Goal: Task Accomplishment & Management: Manage account settings

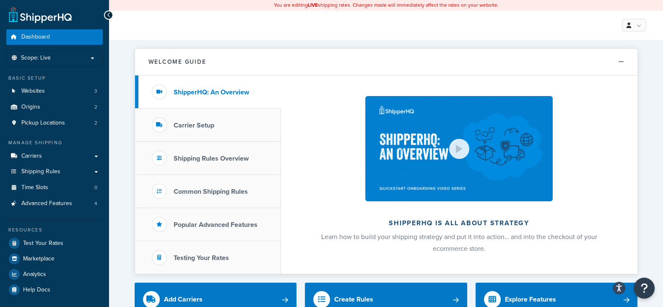
click at [92, 58] on p "Scope: Live" at bounding box center [54, 58] width 89 height 7
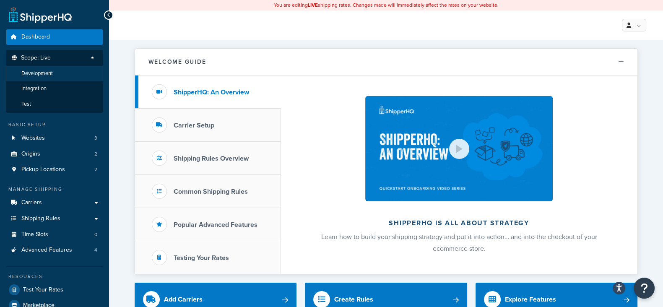
click at [38, 73] on span "Development" at bounding box center [36, 73] width 31 height 7
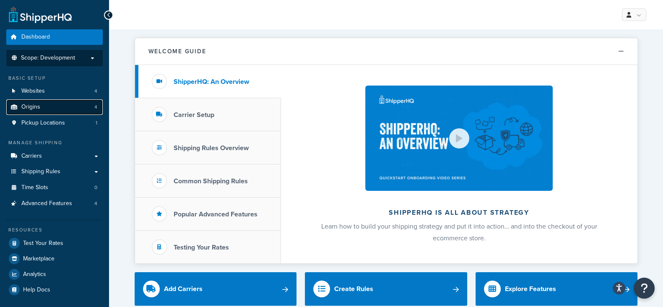
click at [42, 108] on link "Origins 4" at bounding box center [54, 107] width 96 height 16
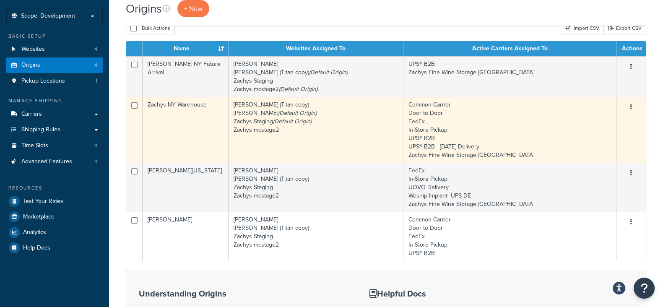
scroll to position [52, 0]
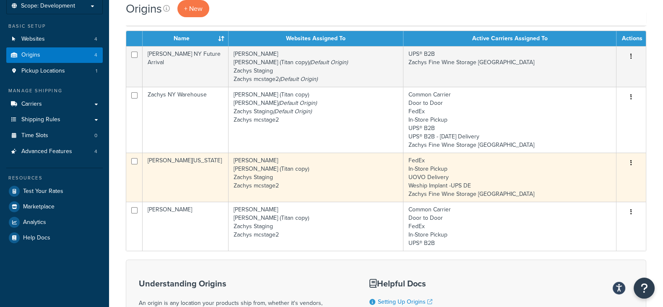
click at [631, 164] on icon "button" at bounding box center [631, 163] width 2 height 6
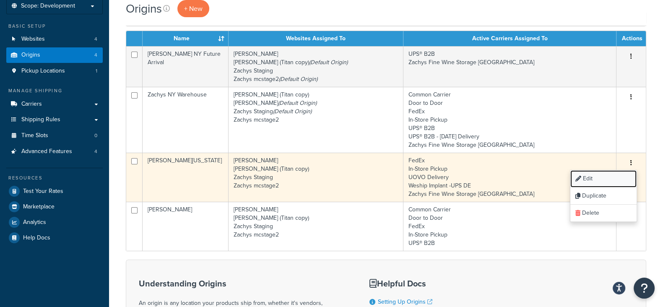
click at [594, 179] on link "Edit" at bounding box center [603, 178] width 66 height 17
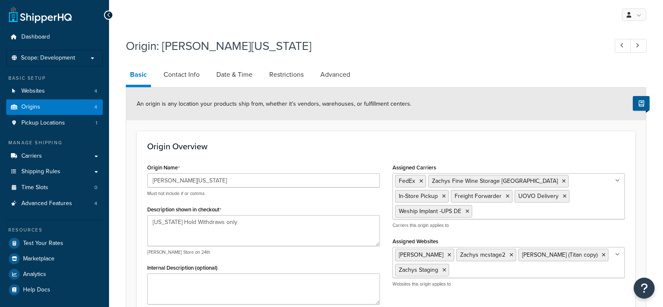
select select "8"
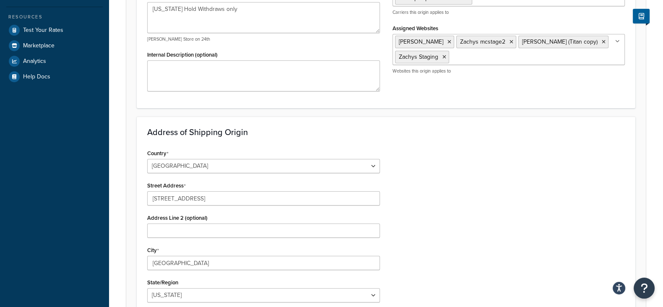
scroll to position [38, 0]
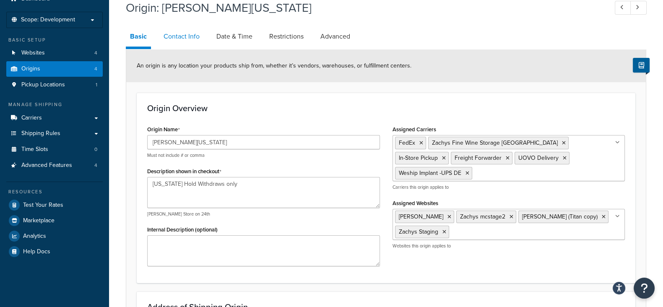
click at [184, 35] on link "Contact Info" at bounding box center [181, 36] width 44 height 20
select select "order_placed"
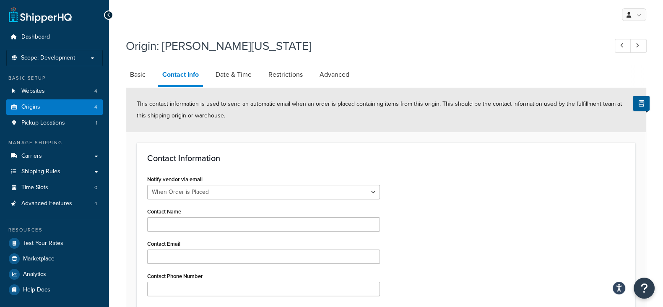
scroll to position [52, 0]
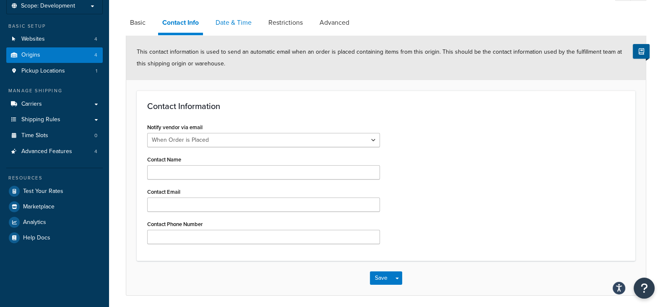
click at [231, 22] on link "Date & Time" at bounding box center [233, 23] width 44 height 20
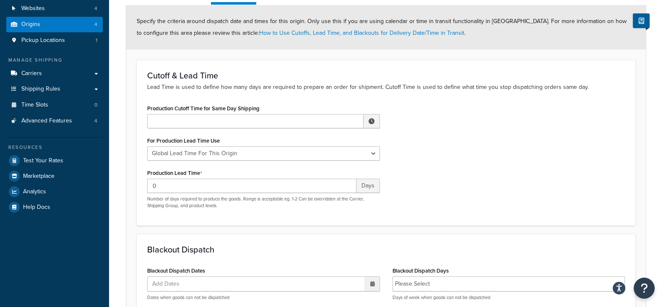
scroll to position [104, 0]
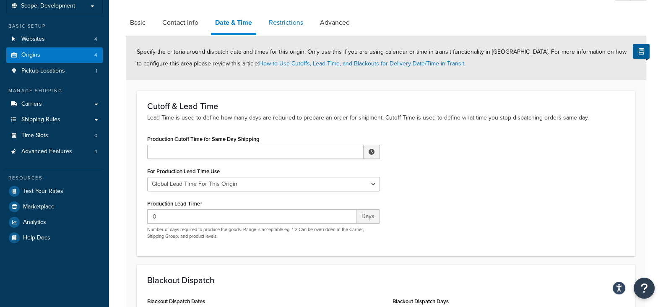
click at [285, 22] on link "Restrictions" at bounding box center [286, 23] width 43 height 20
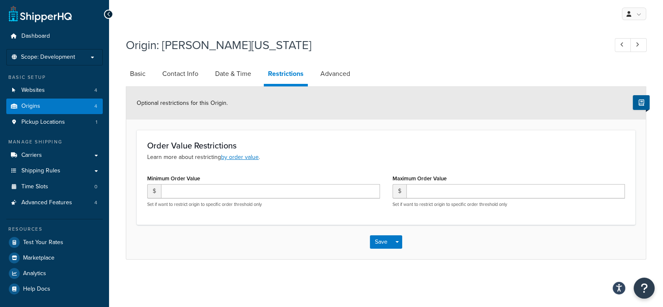
scroll to position [0, 0]
click at [331, 71] on link "Advanced" at bounding box center [335, 74] width 38 height 20
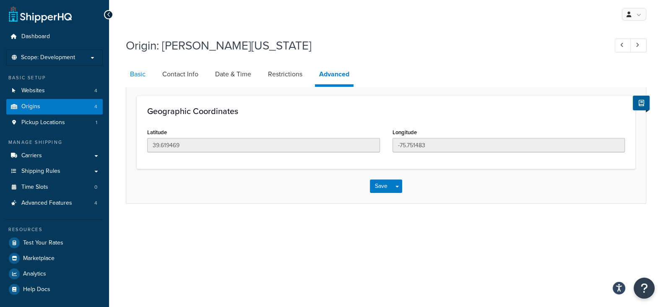
click at [136, 76] on link "Basic" at bounding box center [138, 74] width 24 height 20
select select "8"
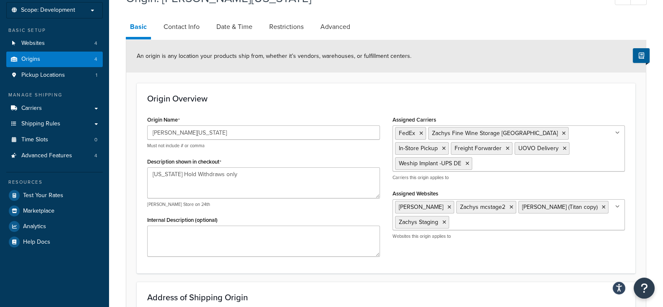
scroll to position [0, 0]
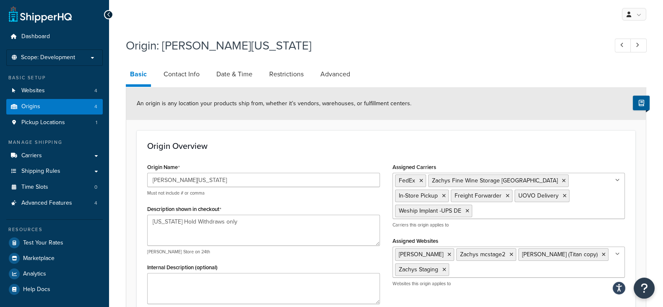
drag, startPoint x: 493, startPoint y: 51, endPoint x: 500, endPoint y: 83, distance: 32.3
click at [493, 51] on h1 "Origin: Zachys Delaware" at bounding box center [362, 45] width 473 height 16
click at [616, 252] on icon at bounding box center [618, 254] width 4 height 5
click at [511, 55] on div "Origin: Zachys Delaware" at bounding box center [386, 46] width 520 height 27
click at [89, 57] on p "Scope: Development" at bounding box center [54, 57] width 89 height 7
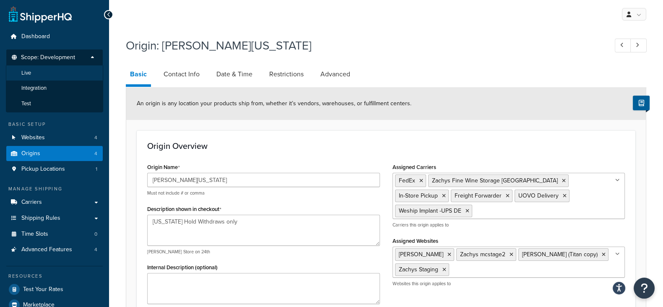
click at [42, 74] on li "Live" at bounding box center [54, 73] width 97 height 16
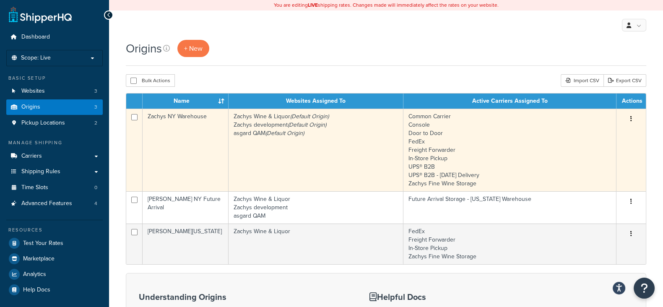
click at [631, 115] on button "button" at bounding box center [631, 118] width 12 height 13
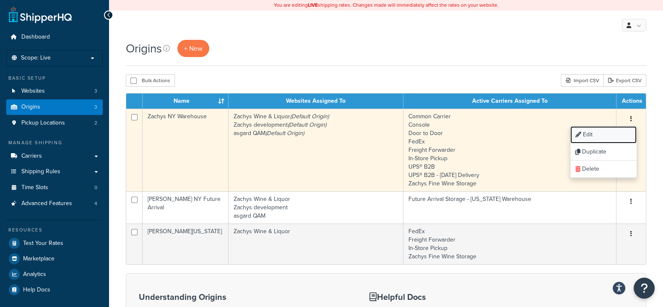
click at [592, 136] on link "Edit" at bounding box center [603, 134] width 66 height 17
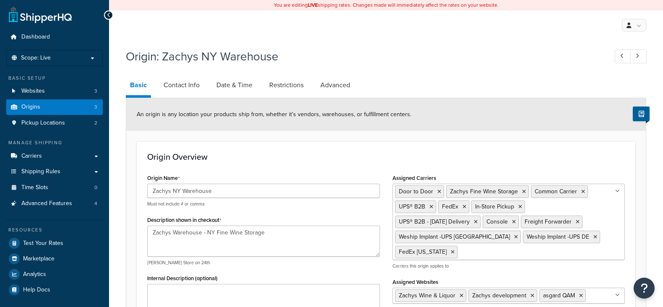
select select "32"
click at [89, 57] on p "Scope: Live" at bounding box center [54, 58] width 89 height 7
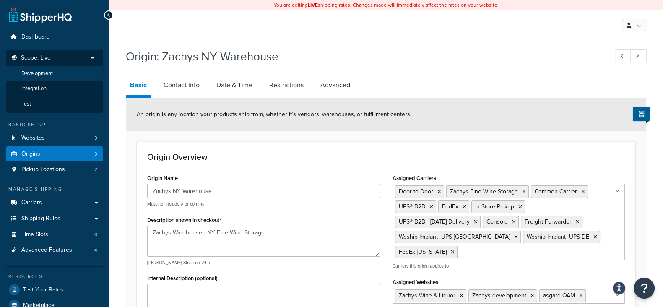
click at [47, 70] on span "Development" at bounding box center [36, 73] width 31 height 7
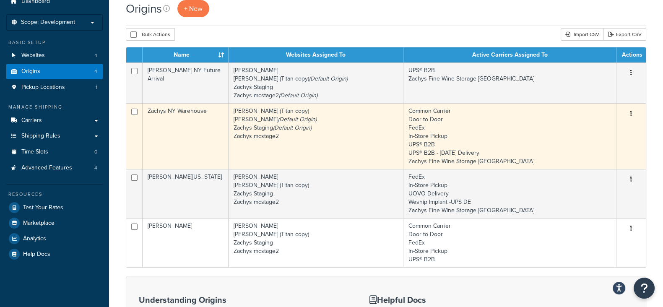
scroll to position [52, 0]
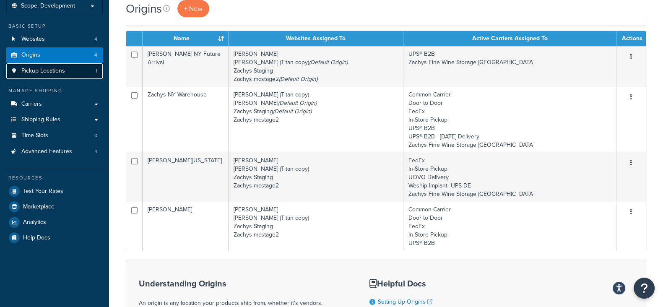
click at [44, 73] on span "Pickup Locations" at bounding box center [43, 71] width 44 height 7
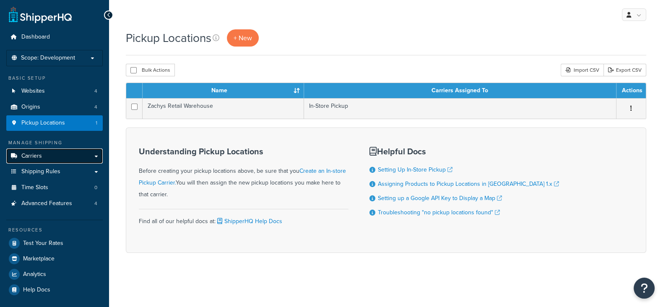
click at [41, 157] on span "Carriers" at bounding box center [31, 156] width 21 height 7
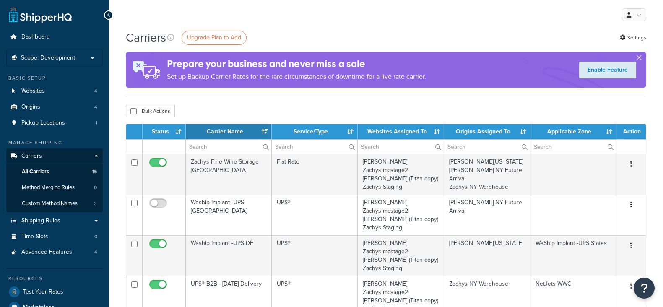
select select "15"
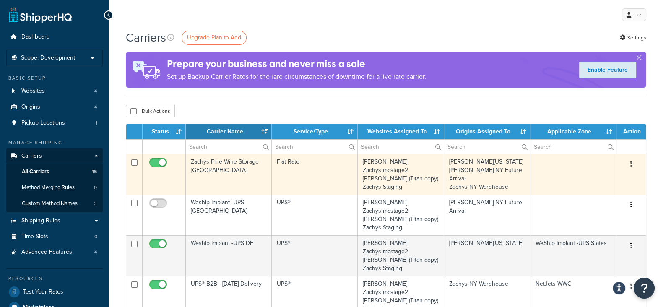
scroll to position [52, 0]
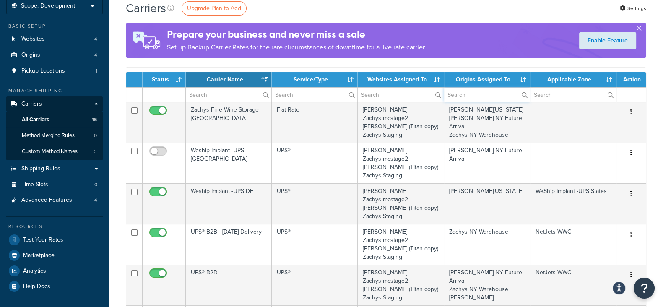
click at [497, 95] on input "text" at bounding box center [487, 95] width 86 height 14
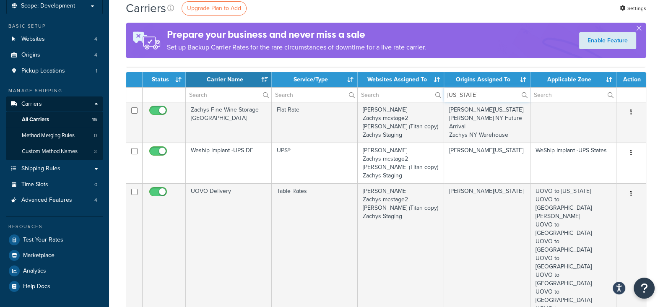
type input "[US_STATE]"
click at [37, 172] on link "Shipping Rules" at bounding box center [54, 169] width 96 height 16
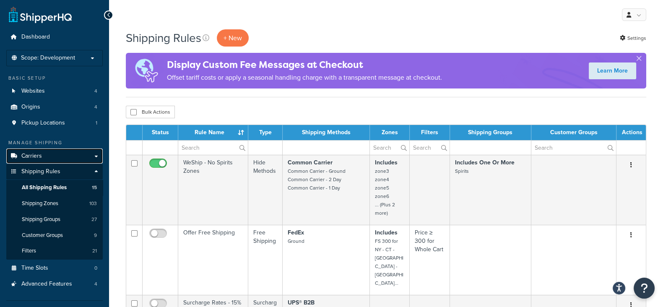
click at [40, 153] on span "Carriers" at bounding box center [31, 156] width 21 height 7
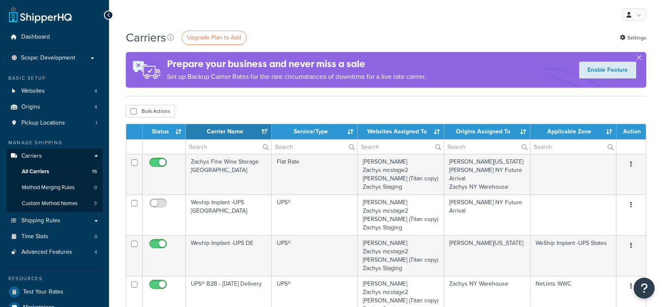
select select "15"
click at [93, 57] on p "Scope: Development" at bounding box center [54, 58] width 89 height 7
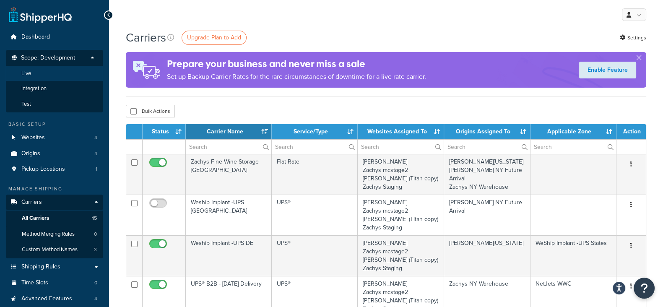
click at [78, 72] on li "Live" at bounding box center [54, 74] width 97 height 16
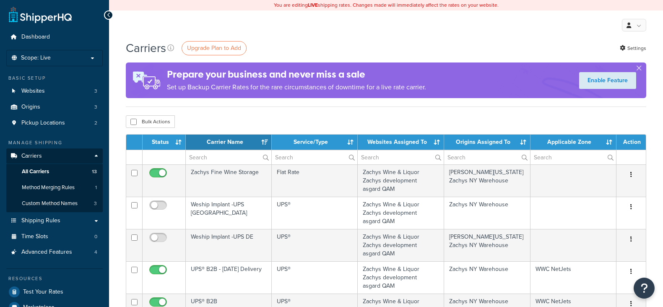
select select "15"
click at [52, 222] on span "Shipping Rules" at bounding box center [40, 220] width 39 height 7
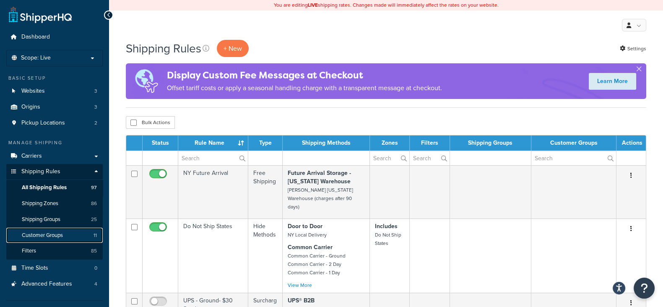
click at [33, 236] on span "Customer Groups" at bounding box center [42, 235] width 41 height 7
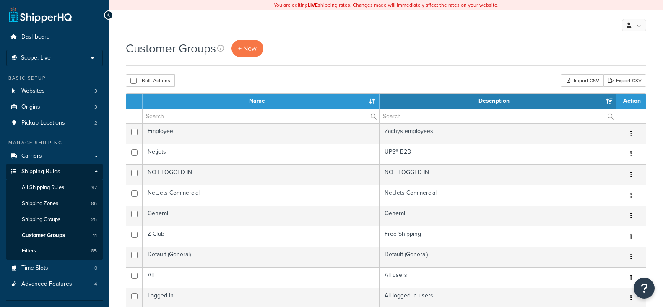
select select "15"
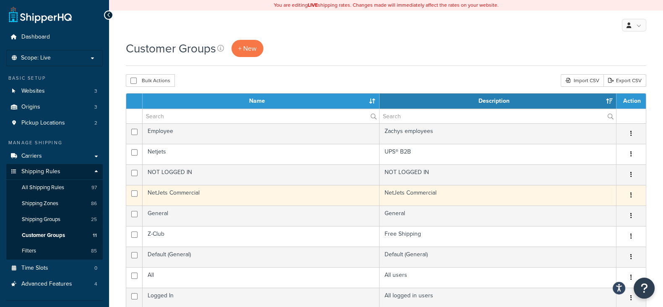
scroll to position [52, 0]
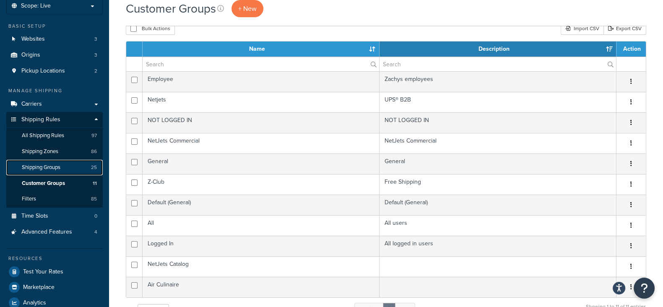
click at [44, 164] on span "Shipping Groups" at bounding box center [41, 167] width 39 height 7
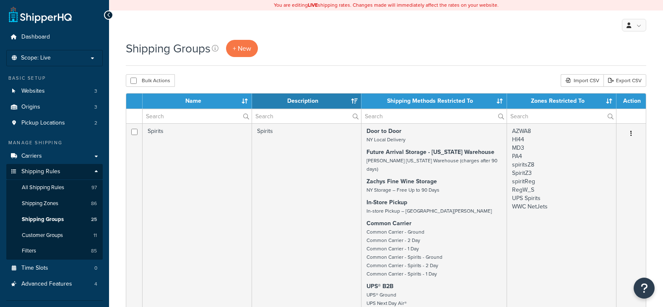
select select "15"
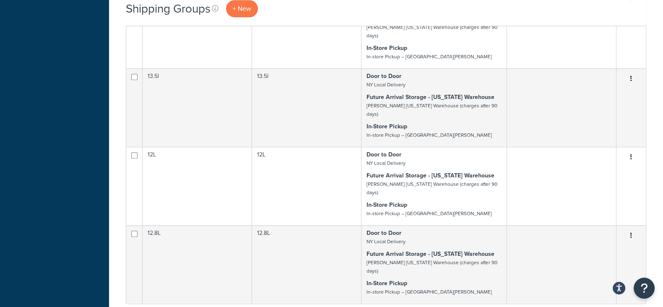
scroll to position [891, 0]
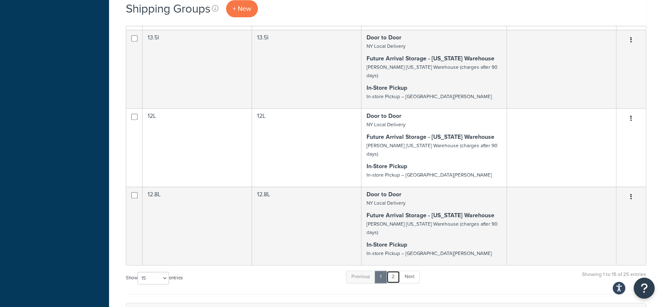
click at [397, 270] on link "2" at bounding box center [393, 276] width 14 height 13
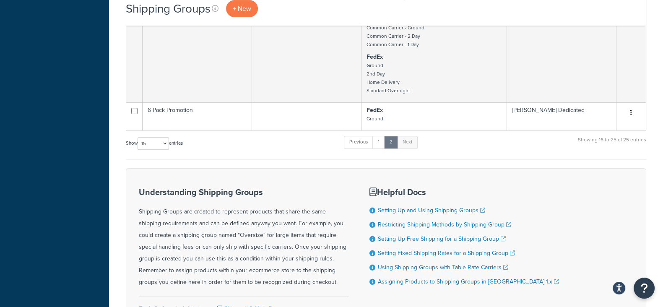
scroll to position [366, 0]
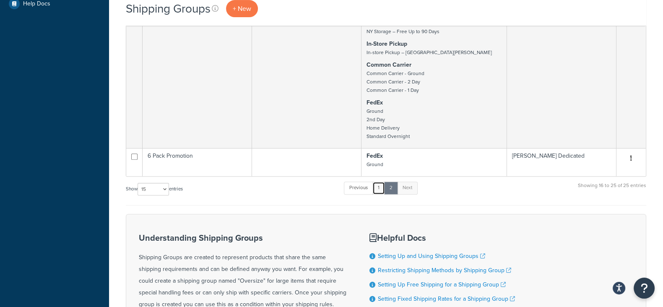
click at [380, 182] on link "1" at bounding box center [378, 188] width 13 height 13
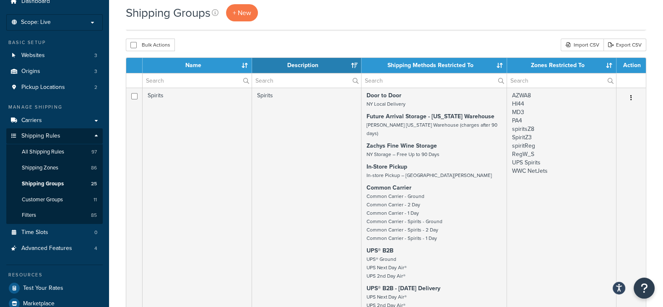
scroll to position [52, 0]
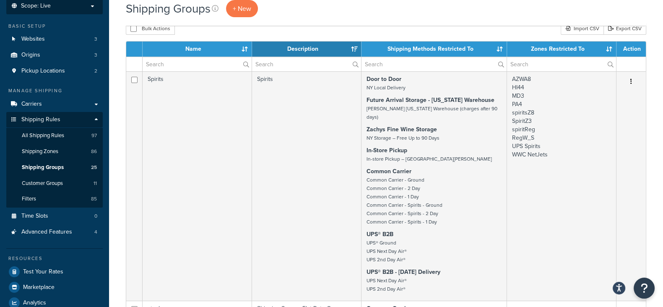
click at [84, 7] on p "Scope: Live" at bounding box center [54, 6] width 89 height 7
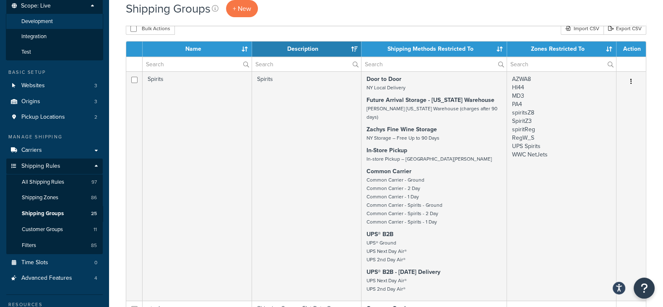
click at [41, 21] on span "Development" at bounding box center [36, 21] width 31 height 7
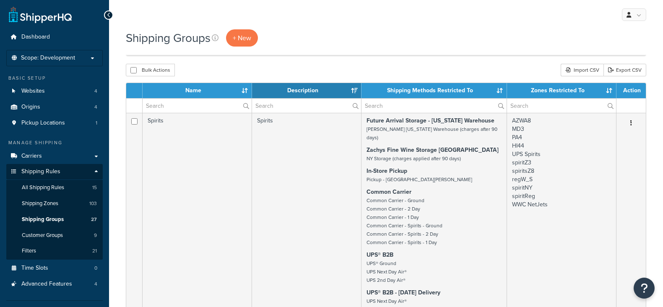
select select "15"
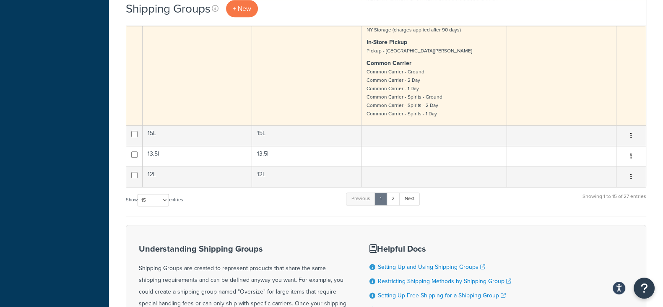
scroll to position [577, 0]
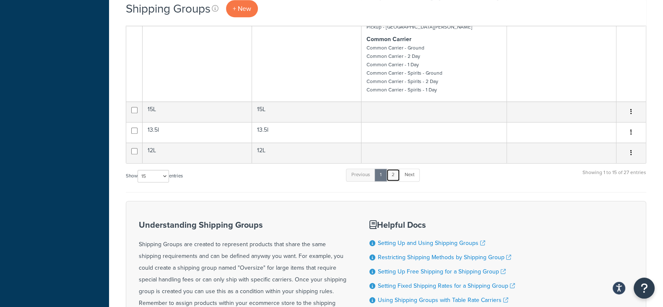
click at [391, 169] on link "2" at bounding box center [393, 175] width 14 height 13
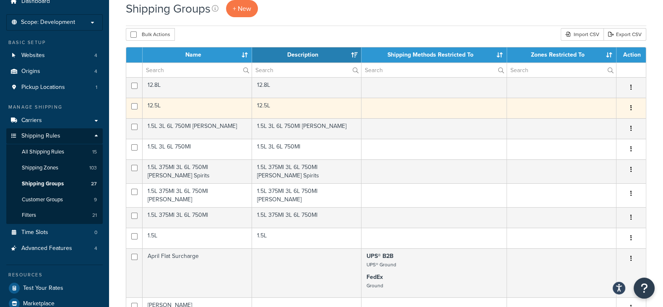
scroll to position [52, 0]
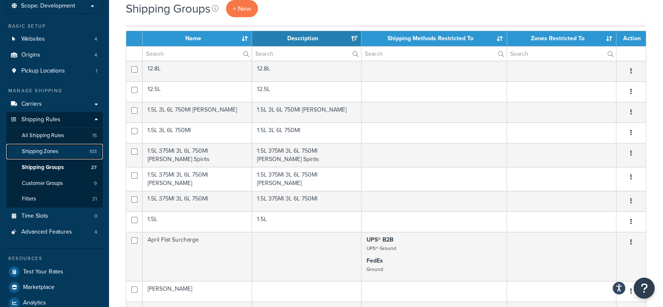
click at [39, 153] on span "Shipping Zones" at bounding box center [40, 151] width 36 height 7
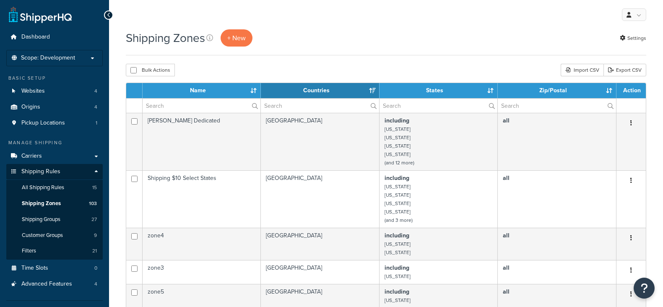
select select "15"
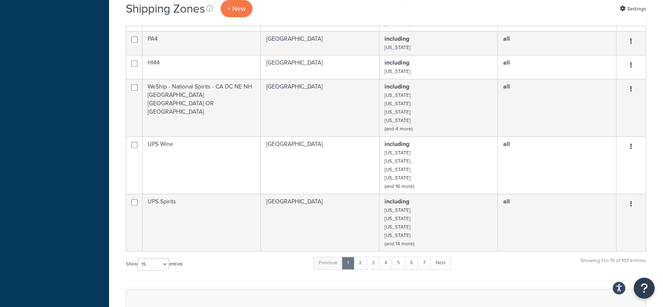
scroll to position [524, 0]
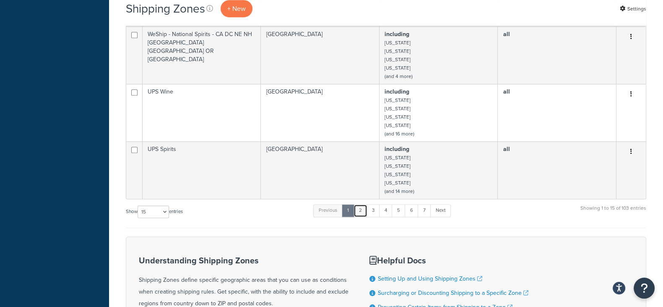
click at [363, 211] on link "2" at bounding box center [360, 210] width 14 height 13
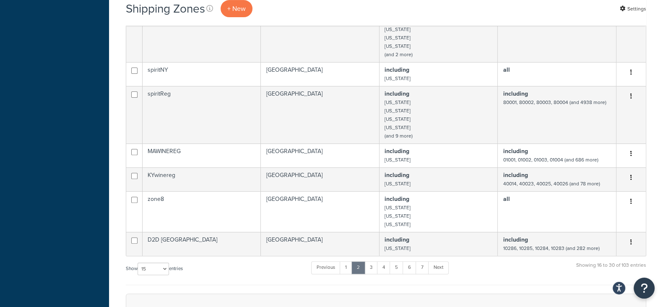
scroll to position [419, 0]
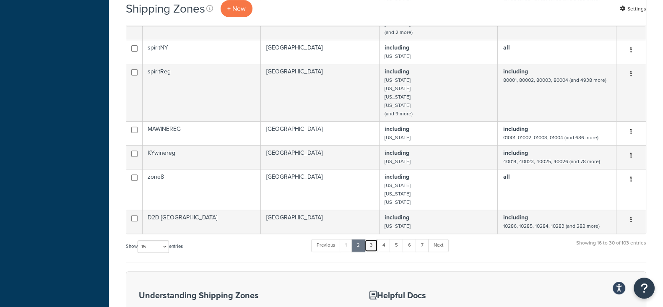
click at [370, 246] on link "3" at bounding box center [370, 245] width 13 height 13
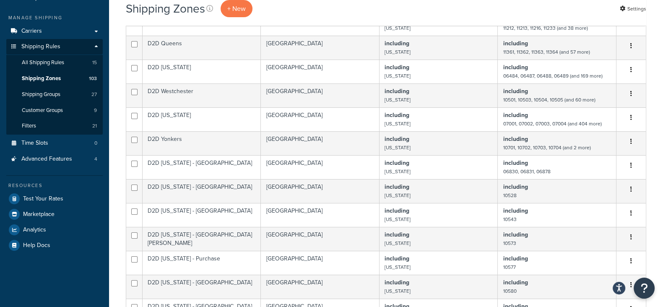
scroll to position [366, 0]
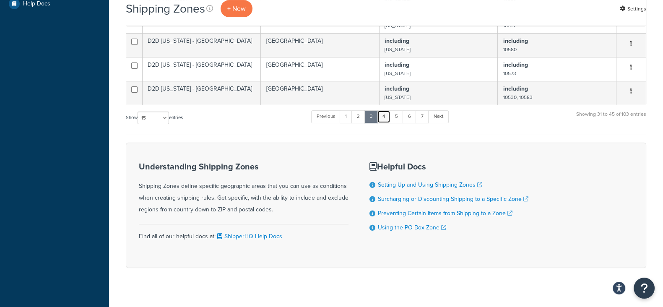
click at [387, 120] on link "4" at bounding box center [383, 116] width 13 height 13
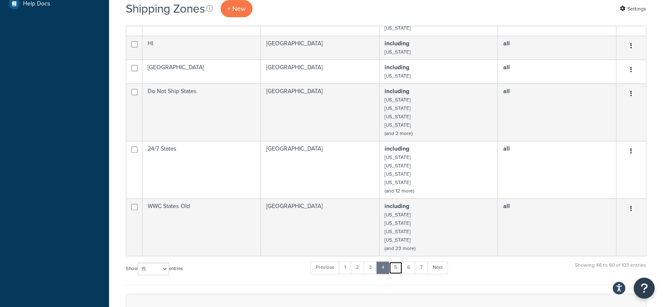
click at [395, 269] on link "5" at bounding box center [396, 267] width 14 height 13
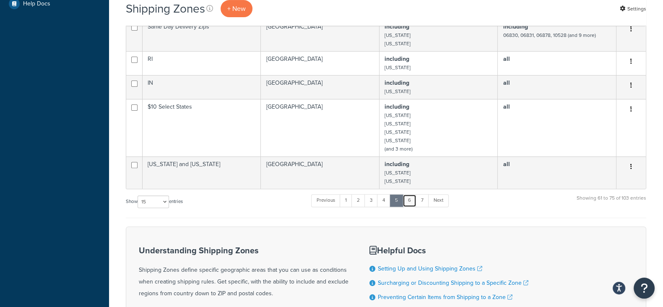
click at [408, 205] on link "6" at bounding box center [410, 200] width 14 height 13
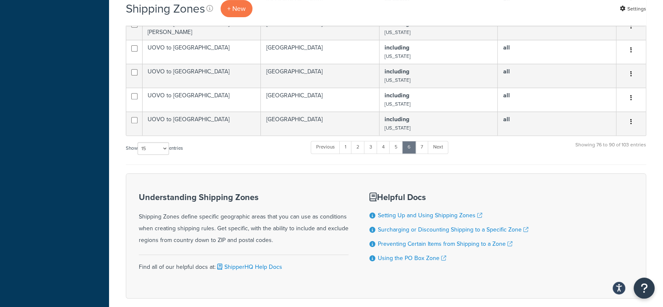
scroll to position [449, 0]
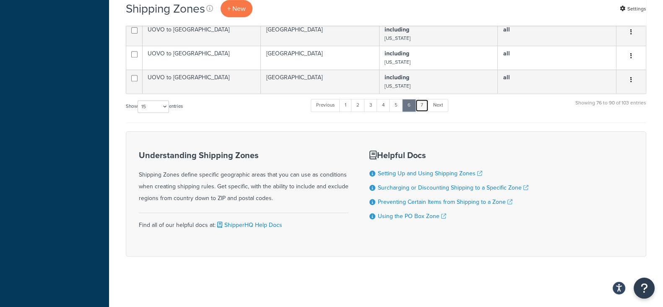
click at [420, 105] on link "7" at bounding box center [421, 105] width 13 height 13
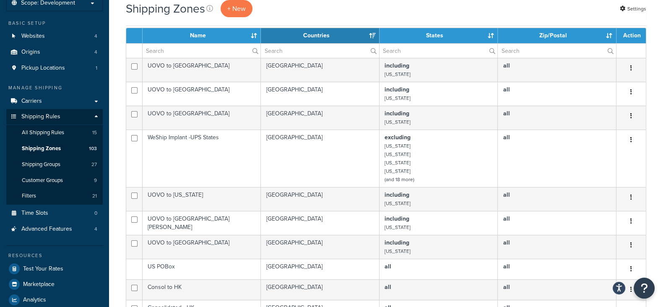
scroll to position [0, 0]
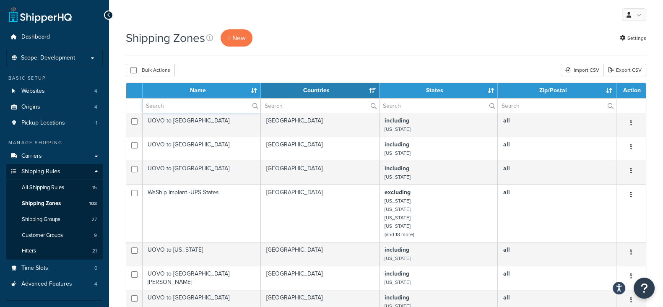
click at [212, 106] on input "text" at bounding box center [202, 106] width 118 height 14
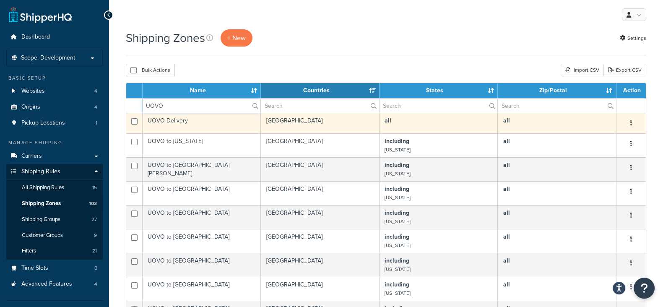
type input "UOVO"
click at [629, 122] on button "button" at bounding box center [631, 123] width 12 height 13
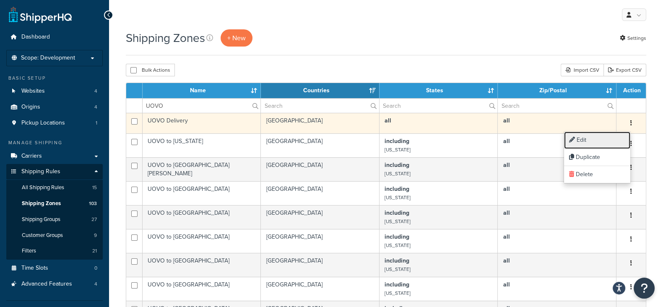
click at [581, 141] on link "Edit" at bounding box center [597, 140] width 66 height 17
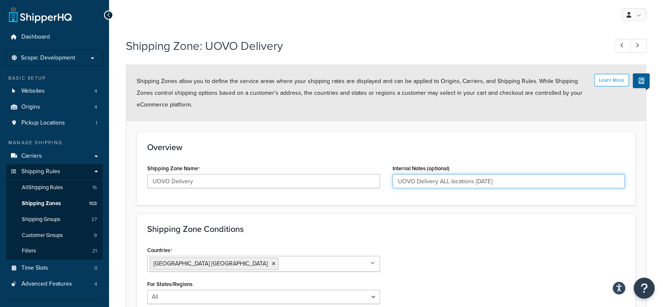
drag, startPoint x: 475, startPoint y: 181, endPoint x: 501, endPoint y: 179, distance: 26.5
click at [501, 179] on input "UOVO Delivery ALL locations [DATE]" at bounding box center [508, 181] width 233 height 14
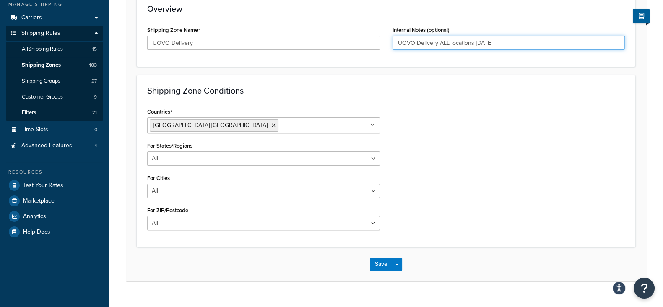
scroll to position [155, 0]
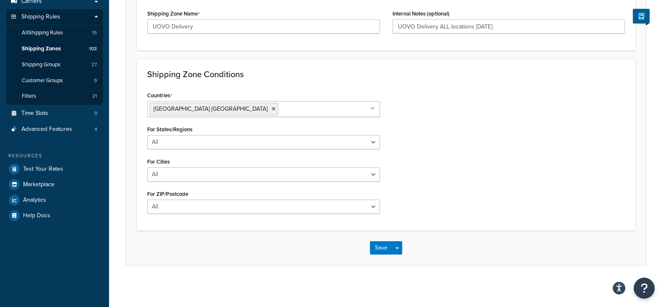
click at [503, 255] on div "Save Save Dropdown Save and Edit Save and Duplicate Save and Create New" at bounding box center [386, 248] width 520 height 34
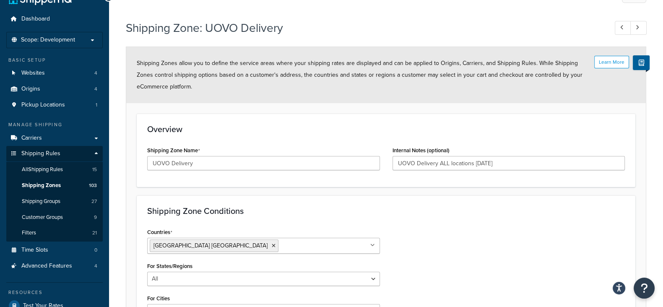
scroll to position [0, 0]
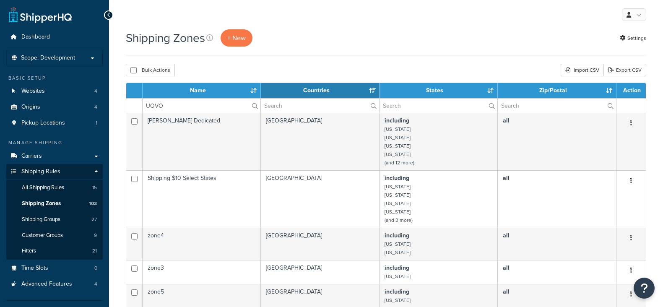
select select "15"
click at [191, 103] on input "UOVO" at bounding box center [202, 106] width 118 height 14
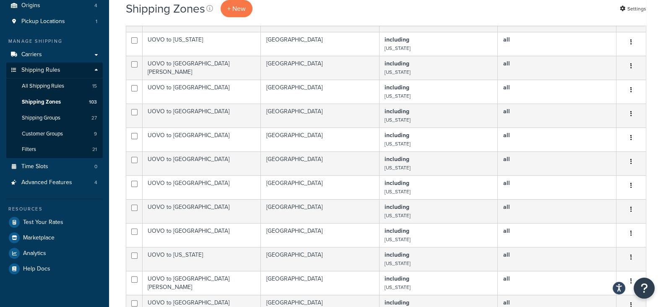
scroll to position [102, 0]
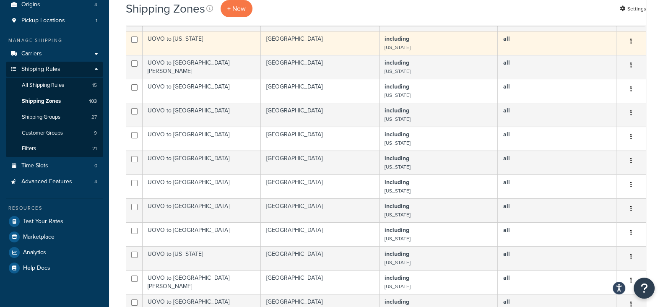
type input "UOVo"
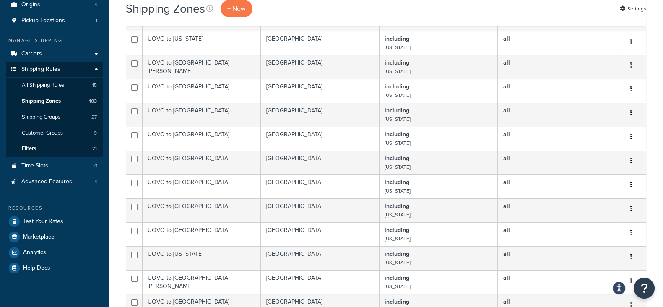
click at [630, 43] on icon "button" at bounding box center [631, 41] width 2 height 6
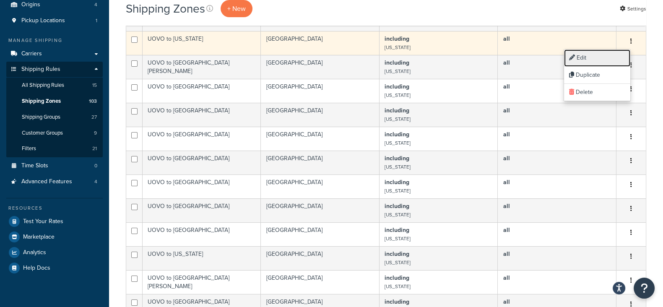
click at [582, 57] on link "Edit" at bounding box center [597, 57] width 66 height 17
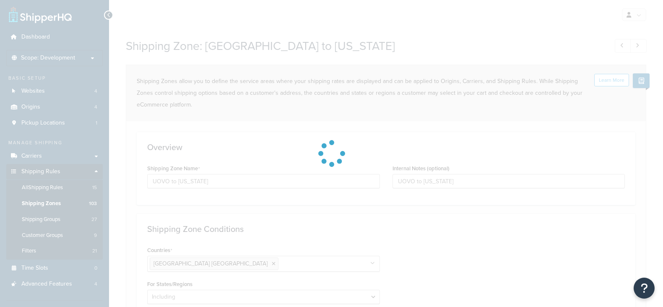
select select "including"
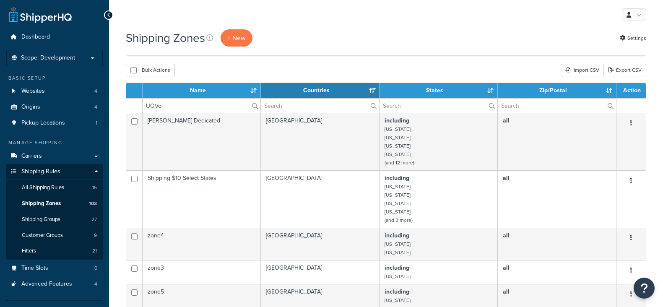
select select "15"
click at [183, 105] on input "UOVo" at bounding box center [202, 106] width 118 height 14
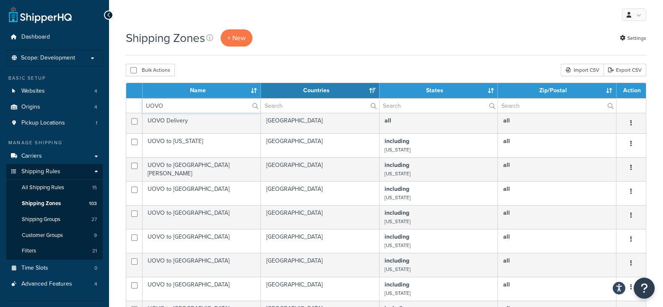
click at [183, 107] on input "UOVO" at bounding box center [202, 106] width 118 height 14
type input "U"
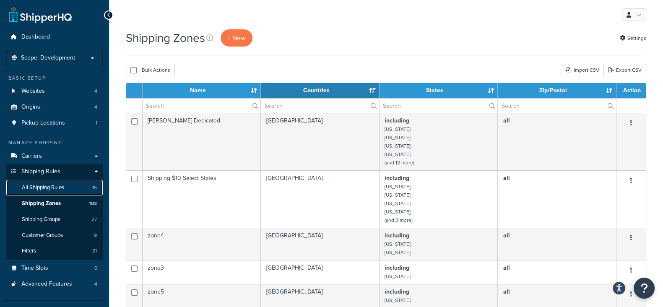
click at [57, 184] on span "All Shipping Rules" at bounding box center [43, 187] width 42 height 7
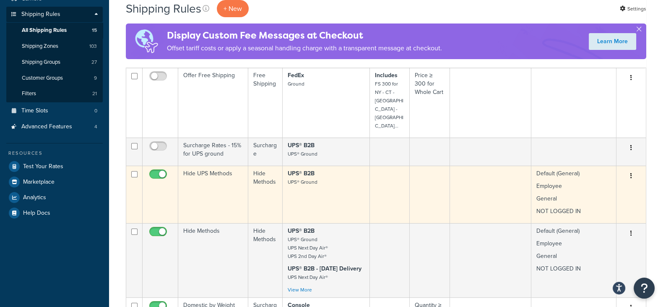
scroll to position [209, 0]
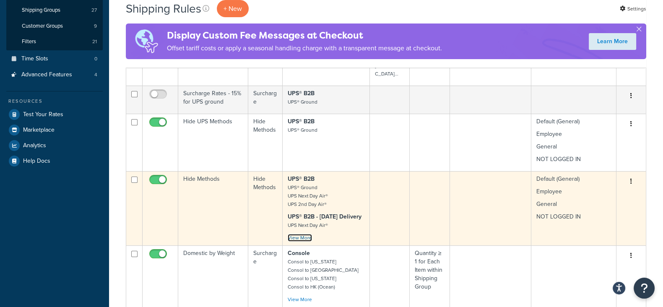
click at [302, 234] on link "View More" at bounding box center [300, 238] width 24 height 8
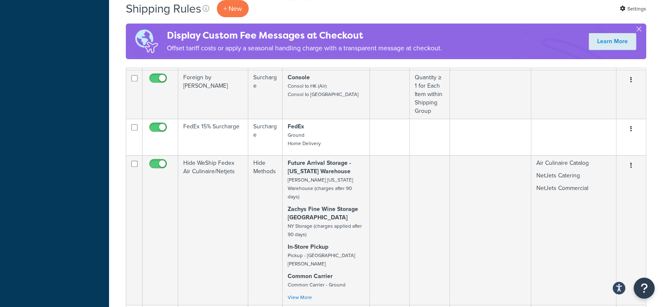
scroll to position [524, 0]
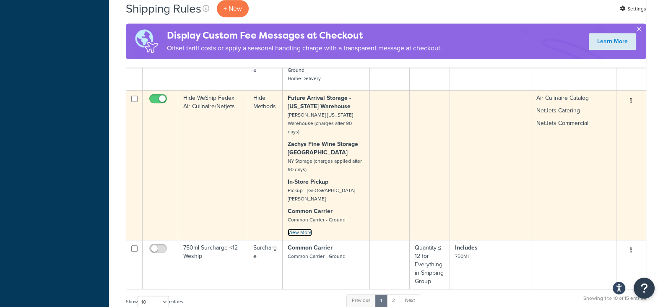
click at [294, 229] on link "View More" at bounding box center [300, 233] width 24 height 8
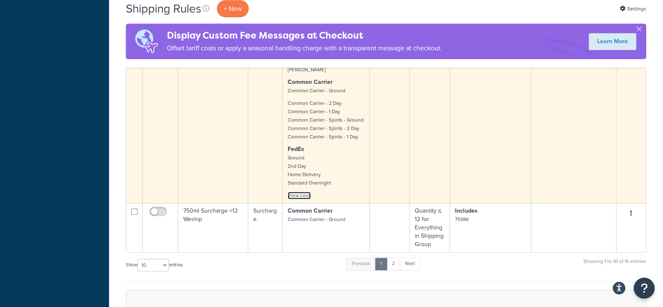
scroll to position [681, 0]
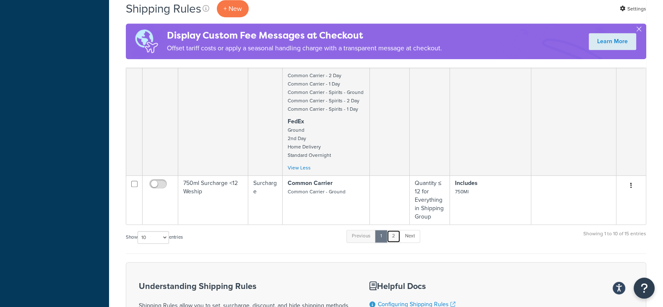
click at [397, 230] on link "2" at bounding box center [394, 236] width 14 height 13
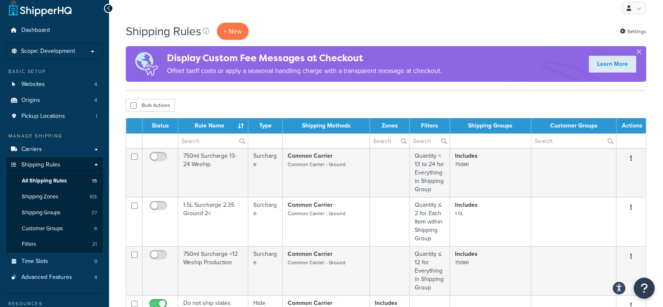
scroll to position [0, 0]
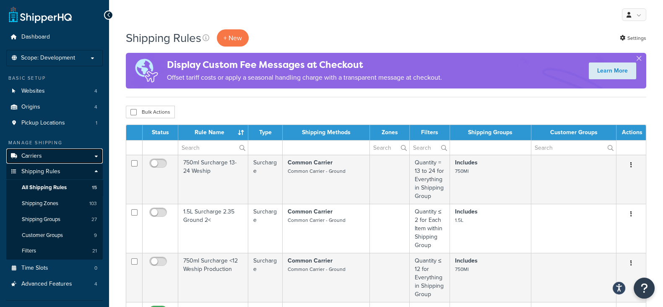
click at [50, 154] on link "Carriers" at bounding box center [54, 156] width 96 height 16
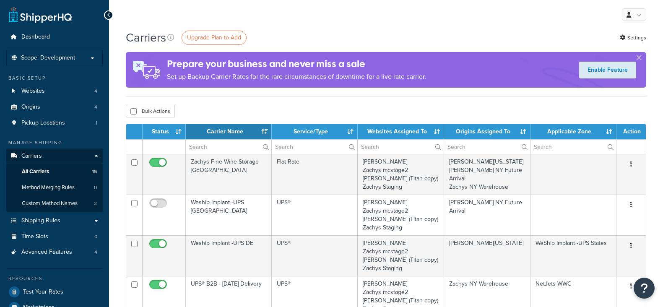
select select "15"
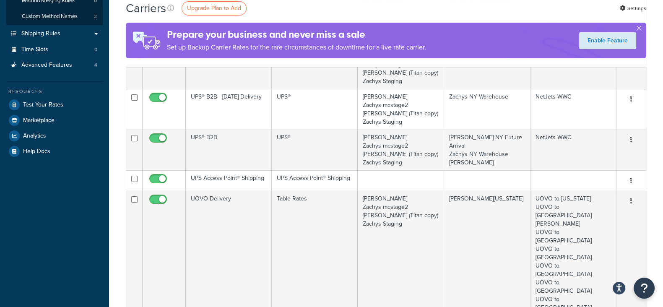
scroll to position [209, 0]
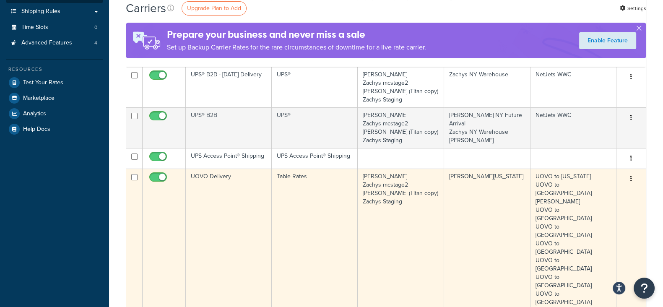
click at [630, 179] on icon "button" at bounding box center [631, 179] width 2 height 6
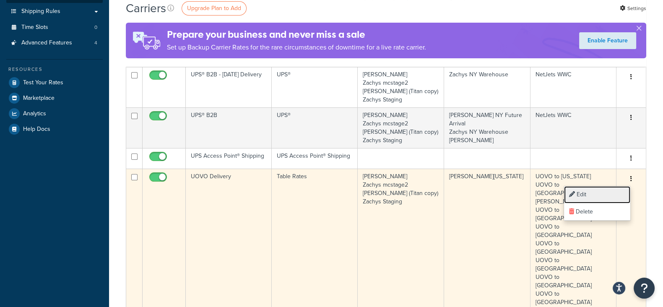
click at [581, 195] on link "Edit" at bounding box center [597, 194] width 66 height 17
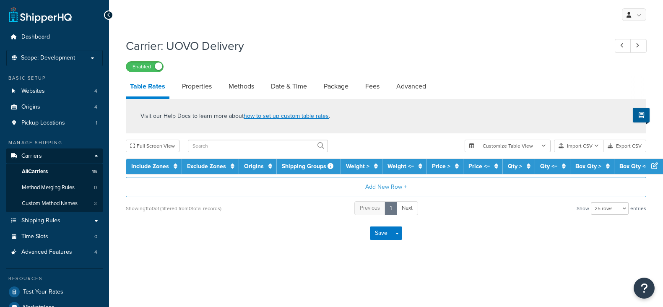
select select "25"
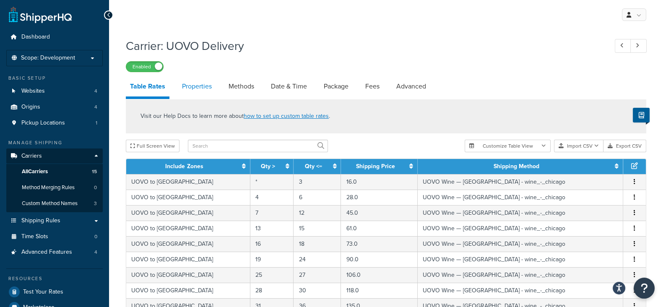
click at [190, 88] on link "Properties" at bounding box center [197, 86] width 38 height 20
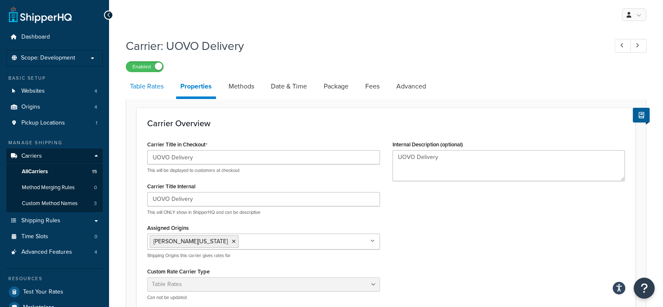
click at [156, 90] on link "Table Rates" at bounding box center [147, 86] width 42 height 20
select select "25"
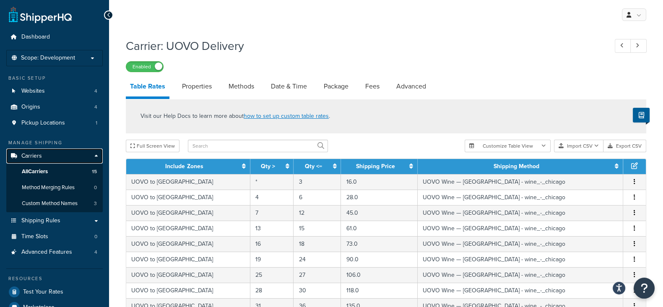
click at [27, 154] on span "Carriers" at bounding box center [31, 156] width 21 height 7
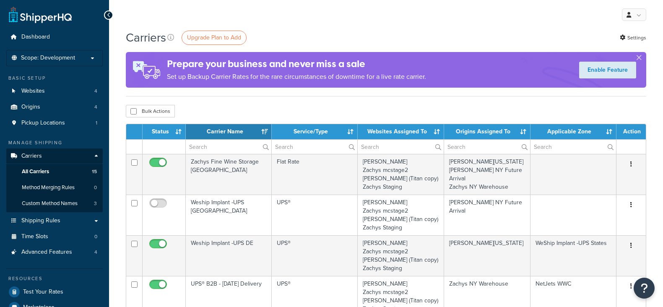
select select "15"
click at [431, 20] on div "My Profile Billing Global Settings Contact Us Logout" at bounding box center [386, 14] width 554 height 29
click at [386, 24] on div "My Profile Billing Global Settings Contact Us Logout" at bounding box center [386, 14] width 554 height 29
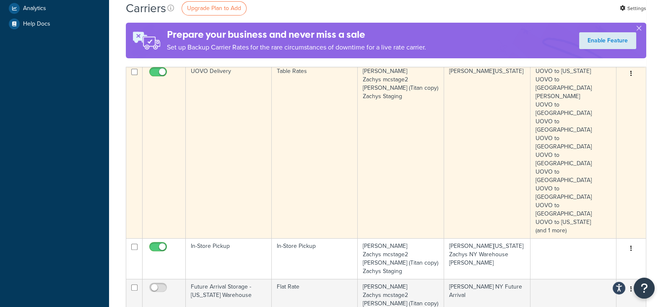
scroll to position [262, 0]
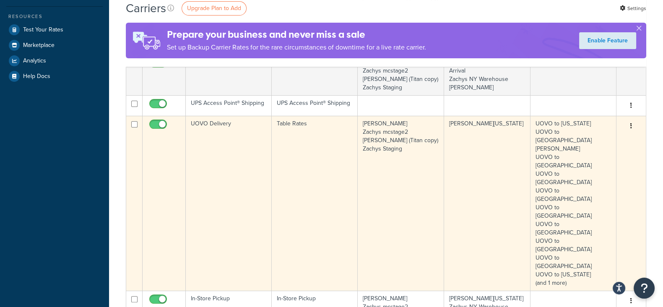
click at [629, 126] on button "button" at bounding box center [631, 126] width 12 height 13
click at [591, 144] on link "Edit" at bounding box center [597, 142] width 66 height 17
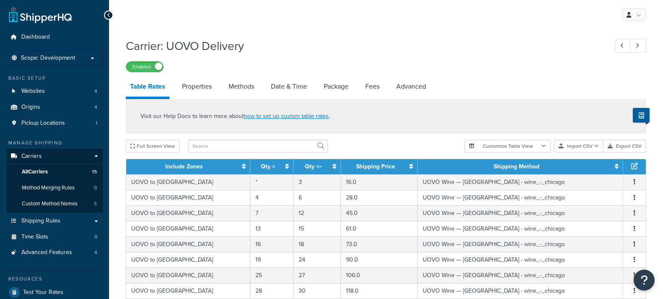
select select "25"
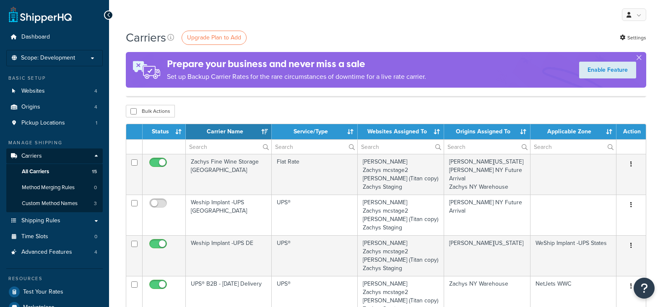
select select "15"
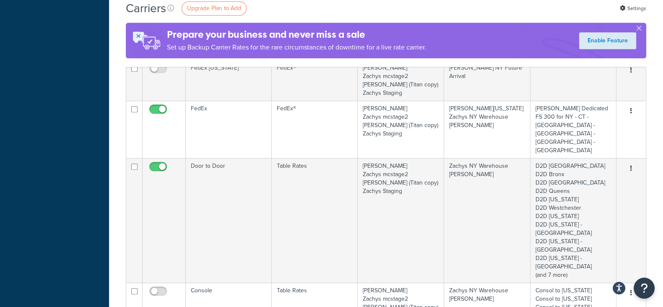
scroll to position [629, 0]
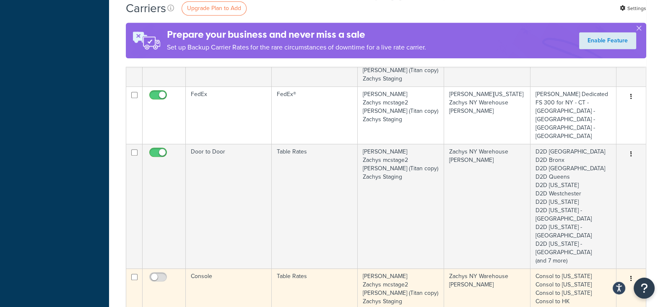
click at [629, 272] on button "button" at bounding box center [631, 278] width 12 height 13
click at [587, 194] on link "Edit" at bounding box center [597, 193] width 66 height 17
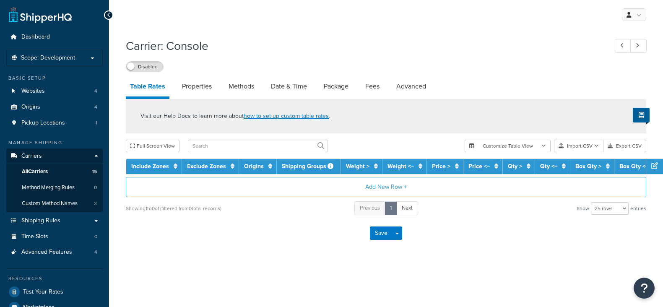
select select "25"
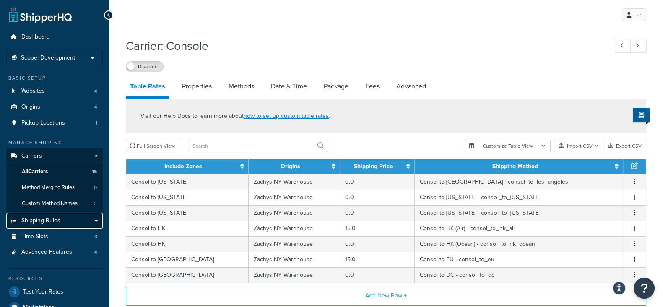
click at [50, 218] on span "Shipping Rules" at bounding box center [40, 220] width 39 height 7
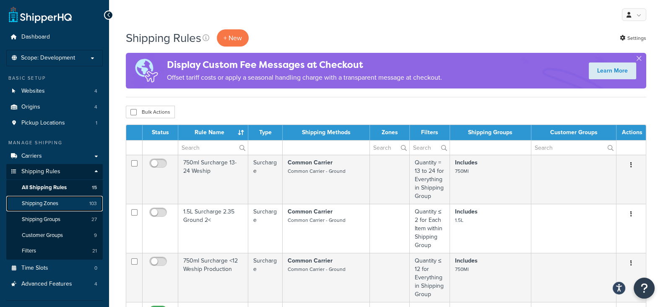
click at [29, 204] on span "Shipping Zones" at bounding box center [40, 203] width 36 height 7
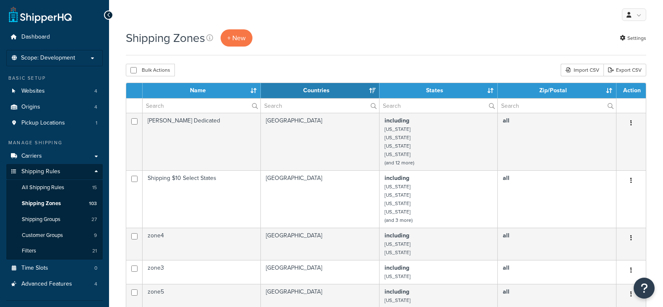
select select "15"
click at [211, 108] on input "text" at bounding box center [202, 106] width 118 height 14
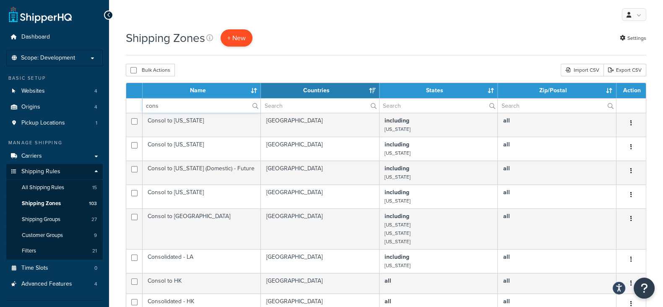
type input "cons"
click at [241, 39] on span "+ New" at bounding box center [236, 38] width 18 height 10
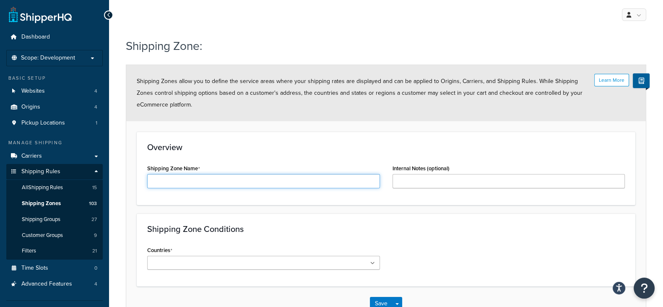
click at [200, 179] on input "Shipping Zone Name" at bounding box center [263, 181] width 233 height 14
type input "Send to NYFWS Storage Account"
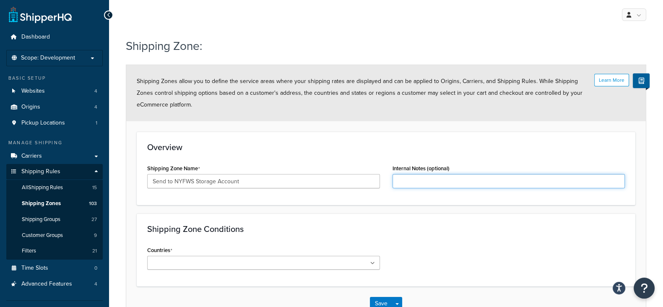
click at [423, 182] on input "Internal Notes (optional)" at bounding box center [508, 181] width 233 height 14
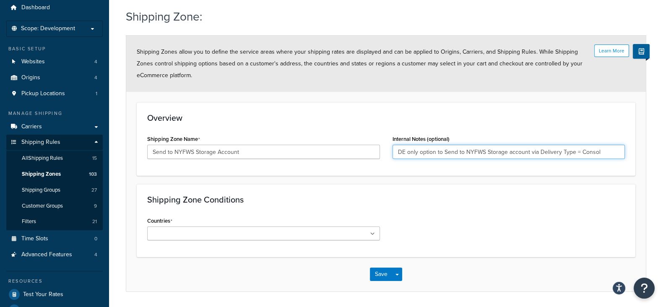
scroll to position [52, 0]
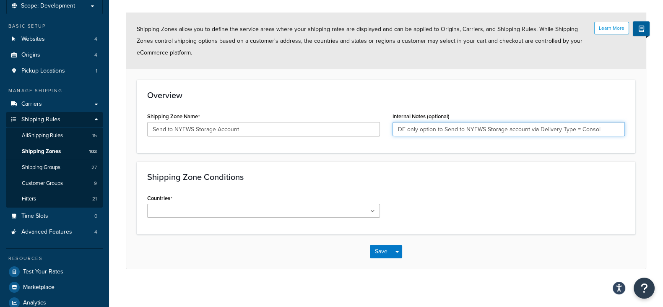
type input "DE only option to Send to NYFWS Storage account via Delivery Type = Consol"
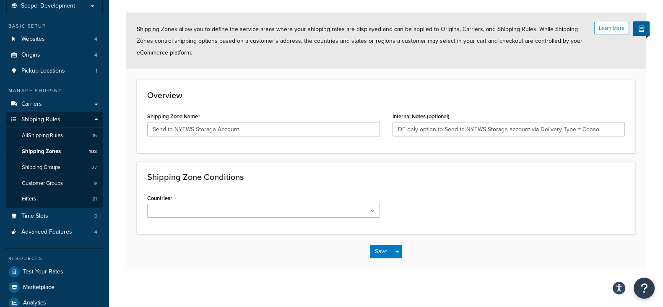
click at [277, 213] on ul at bounding box center [263, 211] width 233 height 14
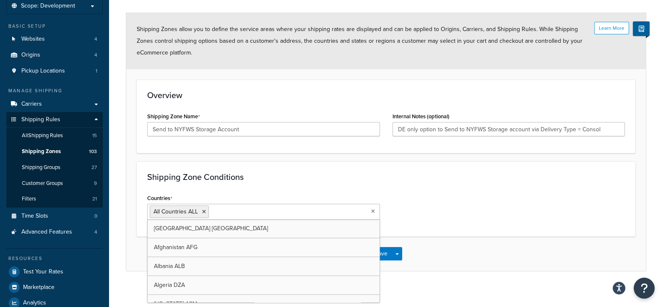
click at [448, 191] on div "Shipping Zone Conditions Countries All Countries ALL United States USA Afghanis…" at bounding box center [386, 198] width 499 height 75
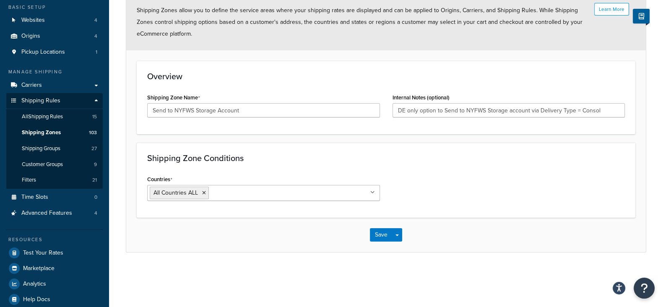
scroll to position [81, 0]
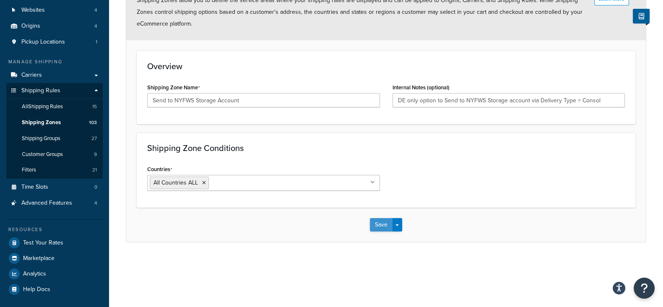
click at [378, 225] on button "Save" at bounding box center [381, 224] width 23 height 13
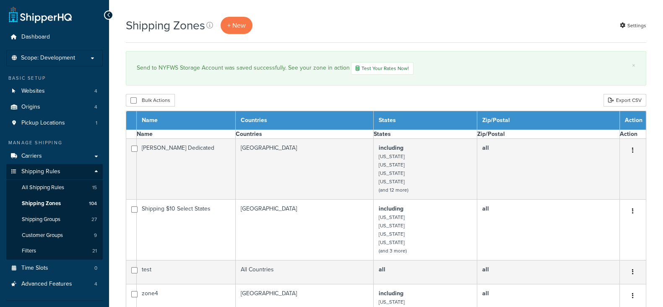
select select "15"
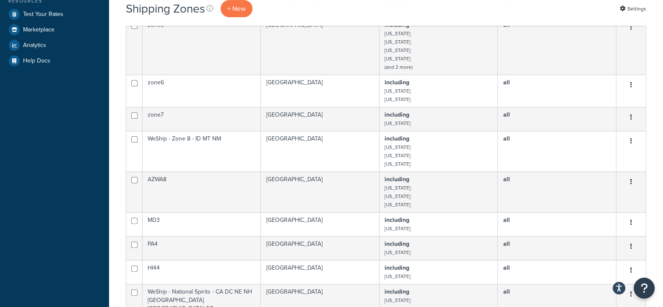
scroll to position [104, 0]
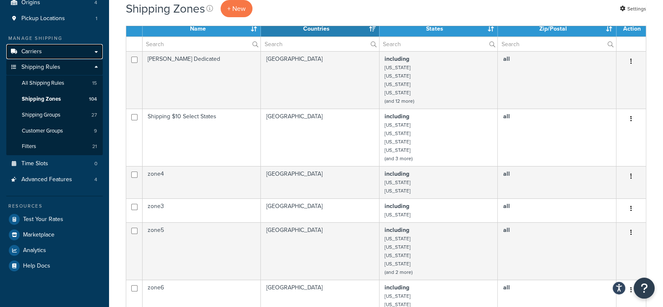
click at [35, 49] on span "Carriers" at bounding box center [31, 51] width 21 height 7
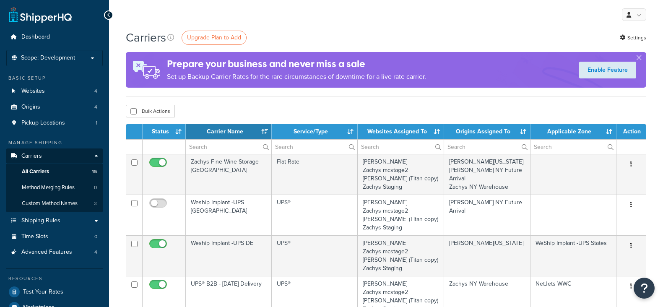
select select "15"
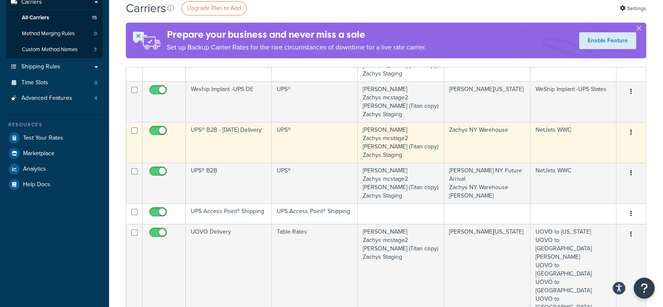
scroll to position [104, 0]
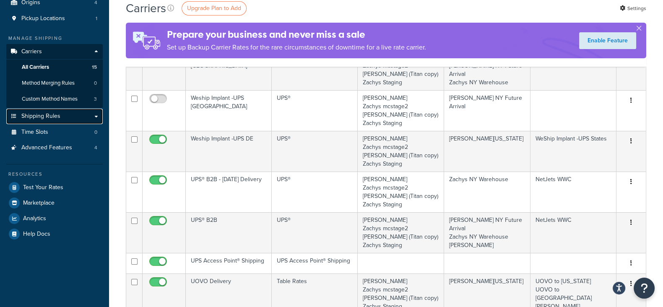
click at [52, 114] on span "Shipping Rules" at bounding box center [40, 116] width 39 height 7
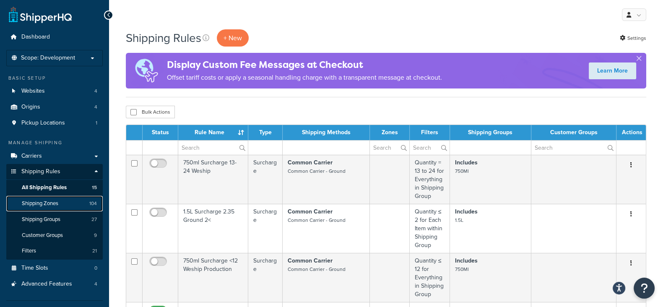
click at [50, 202] on span "Shipping Zones" at bounding box center [40, 203] width 36 height 7
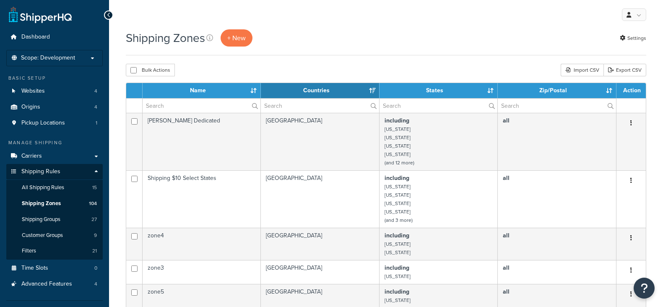
select select "15"
click at [193, 109] on input "text" at bounding box center [202, 106] width 118 height 14
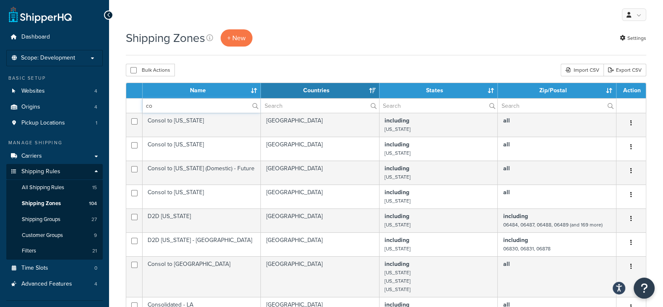
type input "c"
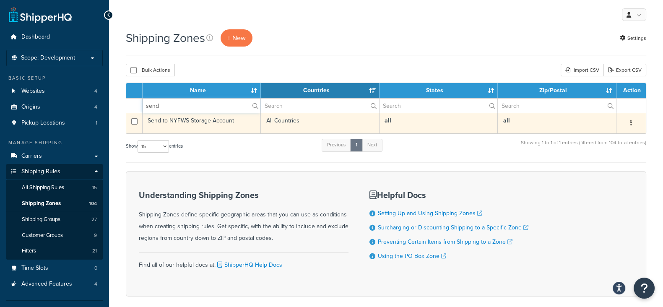
type input "send"
click at [633, 124] on button "button" at bounding box center [631, 123] width 12 height 13
click at [598, 137] on link "Edit" at bounding box center [597, 140] width 66 height 17
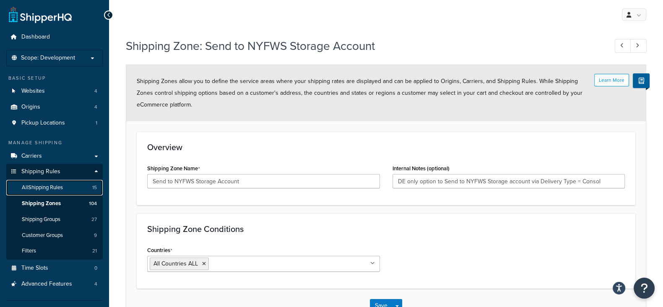
click at [40, 190] on span "All Shipping Rules" at bounding box center [42, 187] width 41 height 7
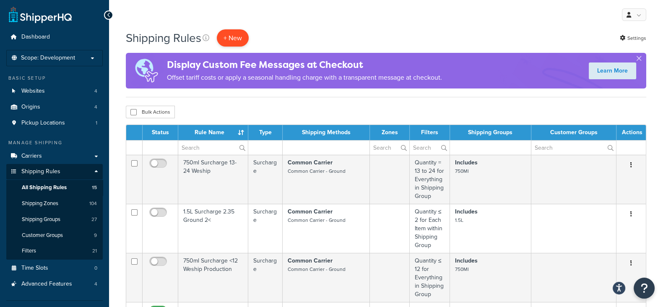
click at [231, 39] on p "+ New" at bounding box center [233, 37] width 32 height 17
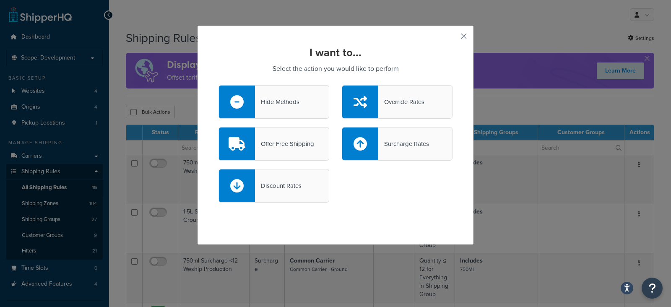
click at [273, 102] on div "Hide Methods" at bounding box center [277, 102] width 44 height 12
click at [0, 0] on input "Hide Methods" at bounding box center [0, 0] width 0 height 0
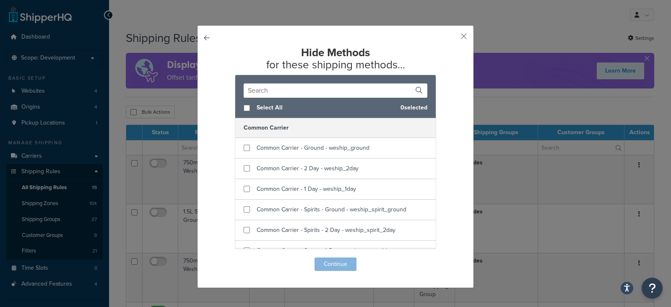
click at [282, 92] on input "text" at bounding box center [336, 90] width 184 height 14
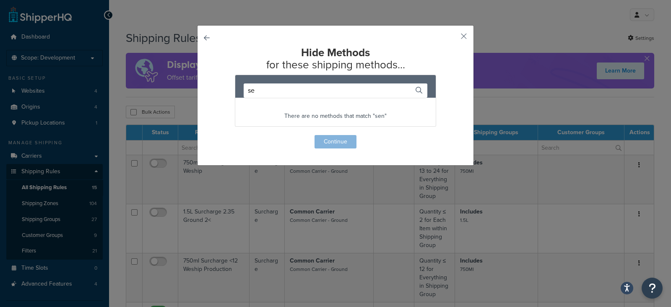
type input "s"
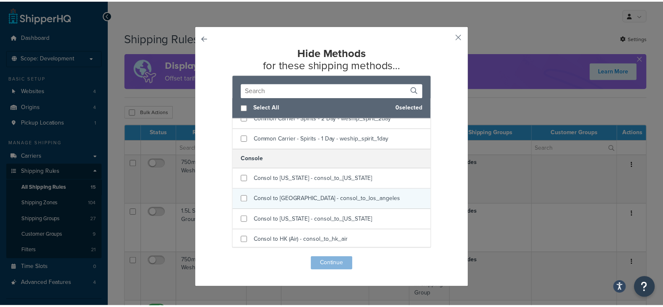
scroll to position [104, 0]
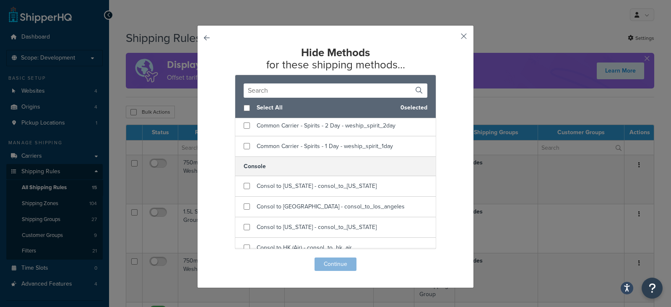
click at [452, 38] on button "button" at bounding box center [451, 39] width 2 height 2
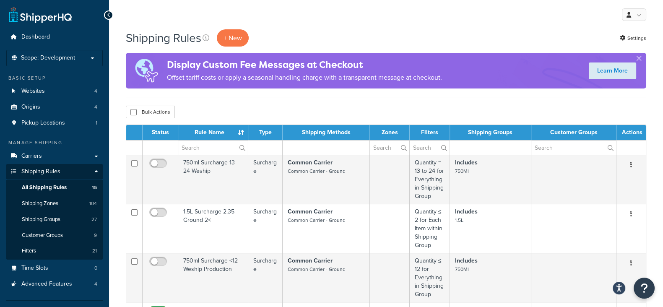
drag, startPoint x: 300, startPoint y: 135, endPoint x: 353, endPoint y: 136, distance: 52.4
click at [353, 136] on th "Shipping Methods" at bounding box center [326, 132] width 87 height 15
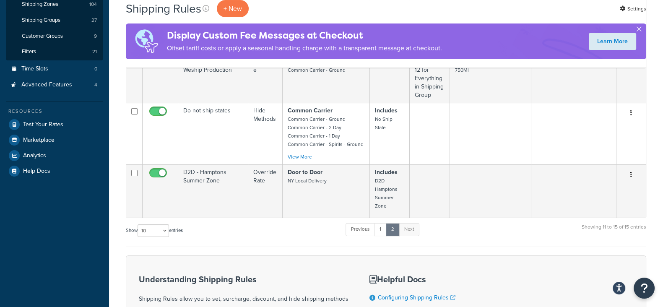
scroll to position [209, 0]
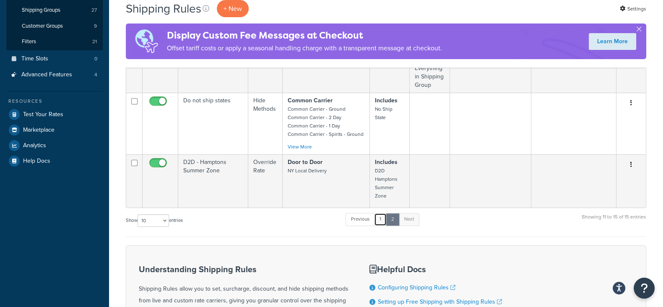
click at [384, 218] on link "1" at bounding box center [380, 219] width 13 height 13
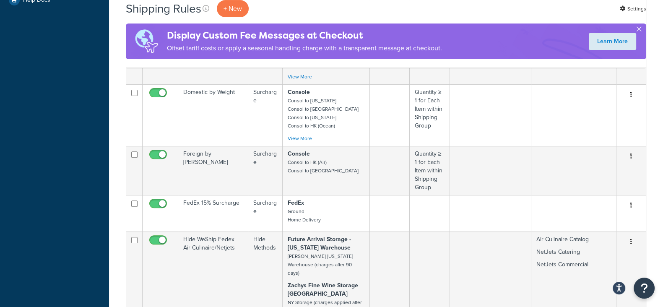
scroll to position [367, 0]
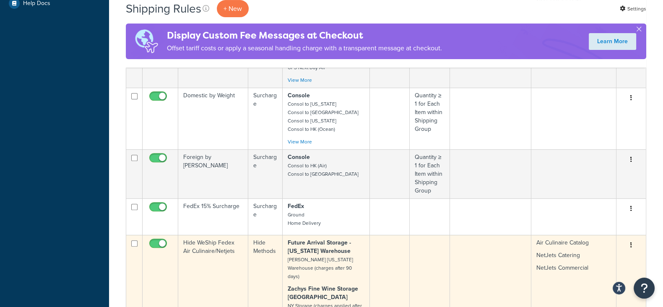
click at [631, 242] on icon "button" at bounding box center [631, 245] width 2 height 6
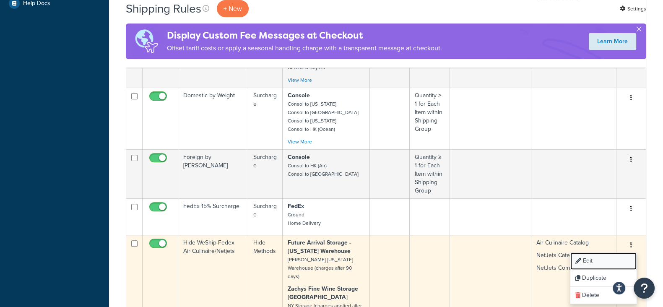
click at [584, 252] on link "Edit" at bounding box center [603, 260] width 66 height 17
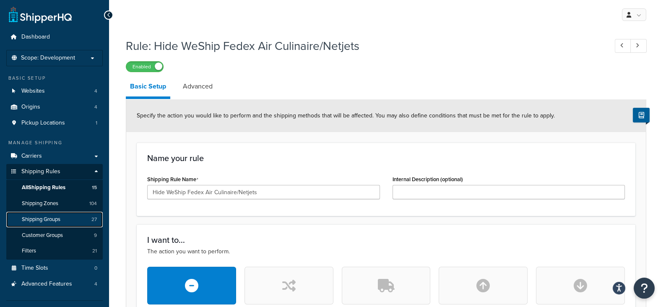
click at [33, 217] on span "Shipping Groups" at bounding box center [41, 219] width 39 height 7
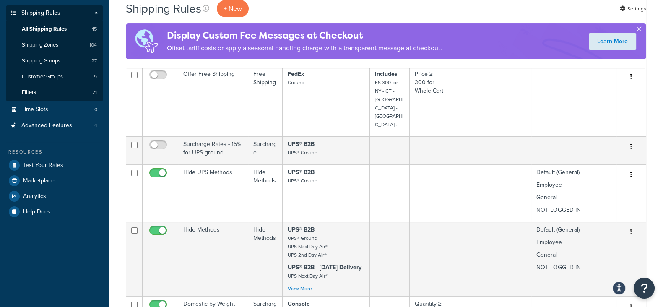
scroll to position [52, 0]
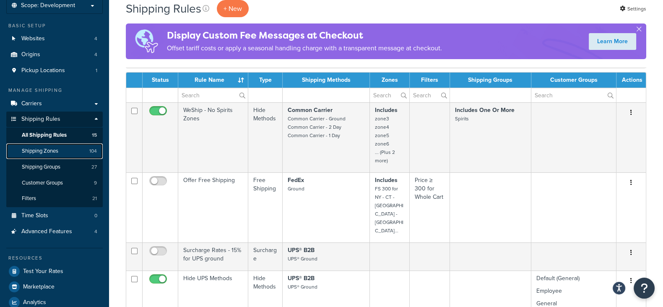
click at [46, 151] on span "Shipping Zones" at bounding box center [40, 151] width 36 height 7
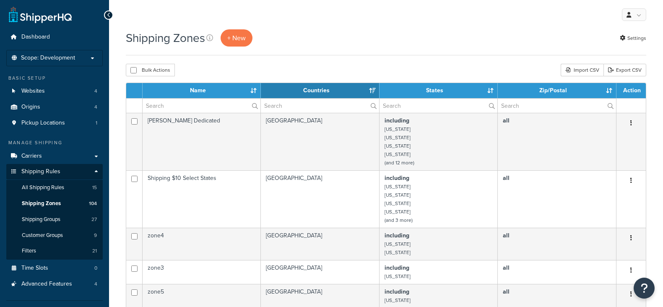
select select "15"
click at [55, 221] on span "Shipping Groups" at bounding box center [41, 219] width 39 height 7
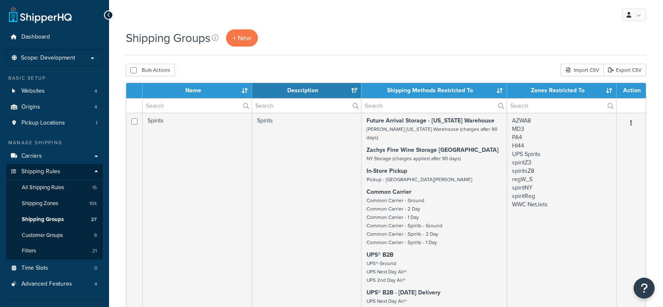
select select "15"
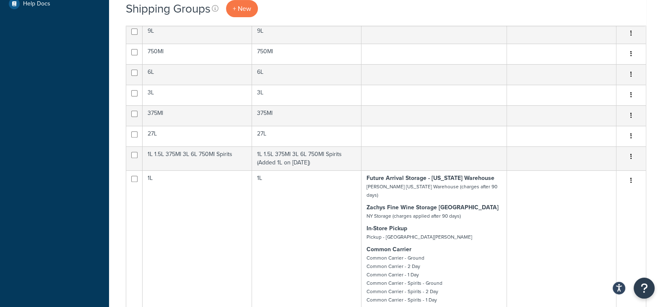
scroll to position [524, 0]
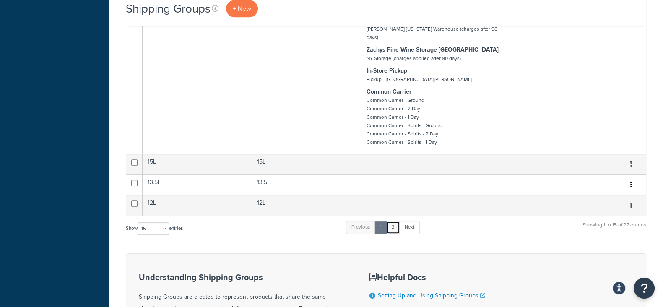
click at [396, 221] on link "2" at bounding box center [393, 227] width 14 height 13
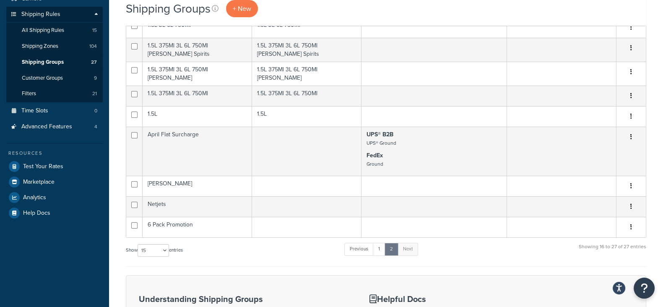
scroll to position [0, 0]
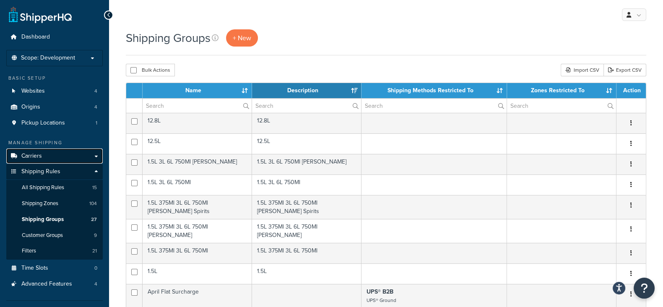
click at [30, 158] on span "Carriers" at bounding box center [31, 156] width 21 height 7
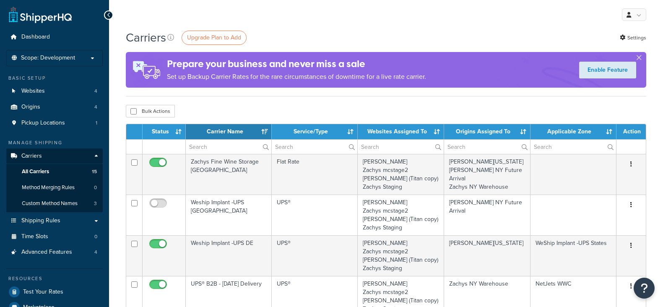
select select "15"
click at [54, 201] on span "Custom Method Names" at bounding box center [50, 203] width 56 height 7
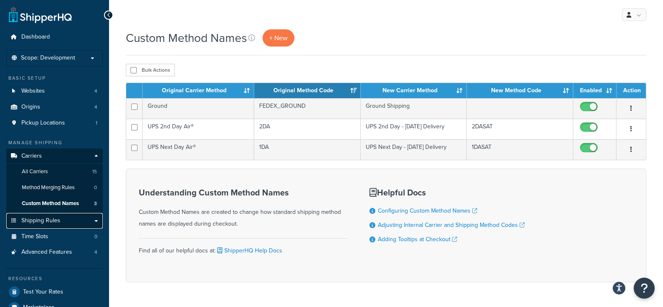
click at [30, 221] on span "Shipping Rules" at bounding box center [40, 220] width 39 height 7
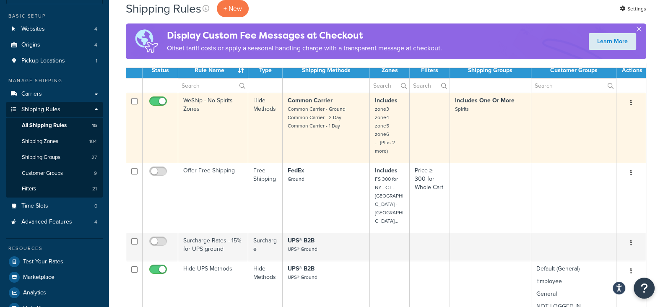
scroll to position [52, 0]
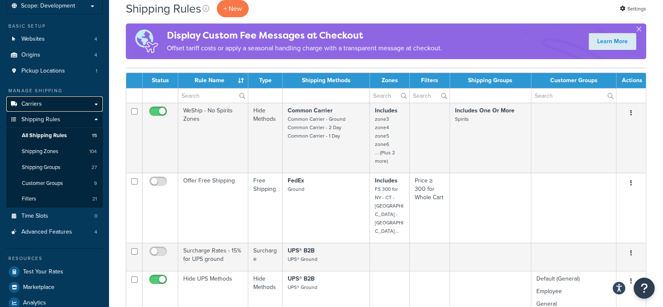
click at [35, 106] on span "Carriers" at bounding box center [31, 104] width 21 height 7
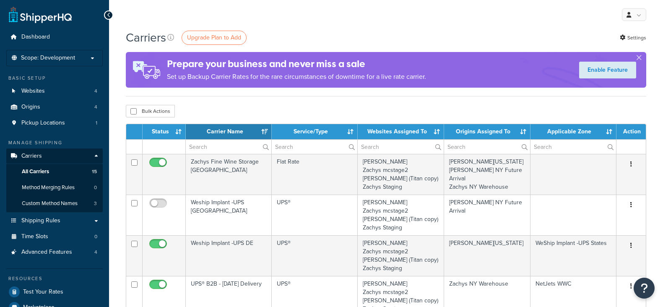
select select "15"
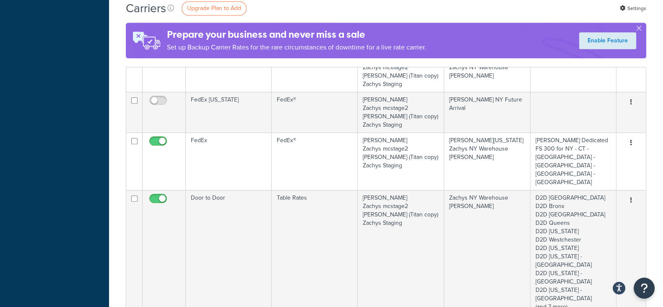
scroll to position [629, 0]
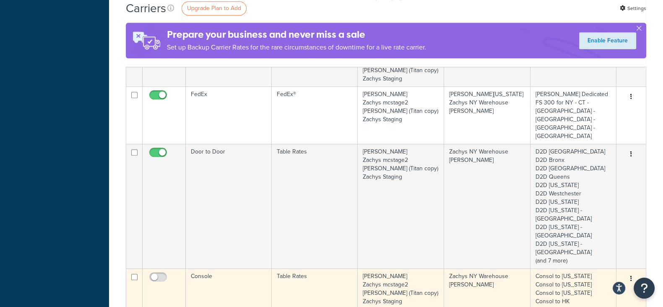
click at [628, 272] on button "button" at bounding box center [631, 278] width 12 height 13
click at [585, 195] on link "Edit" at bounding box center [597, 193] width 66 height 17
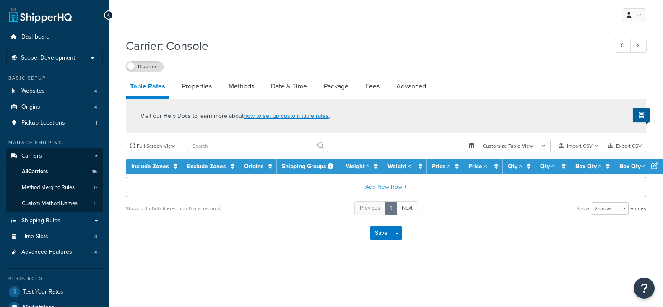
select select "25"
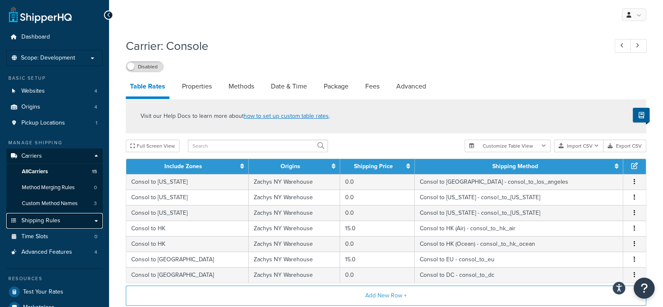
click at [42, 217] on span "Shipping Rules" at bounding box center [40, 220] width 39 height 7
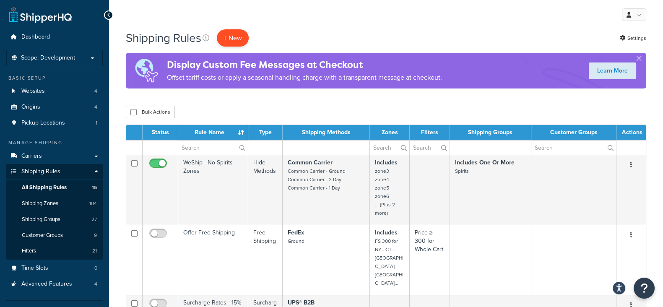
click at [236, 40] on p "+ New" at bounding box center [233, 37] width 32 height 17
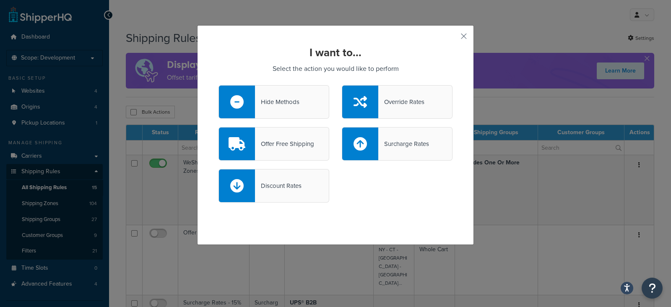
click at [243, 103] on div at bounding box center [237, 102] width 36 height 33
click at [0, 0] on input "Hide Methods" at bounding box center [0, 0] width 0 height 0
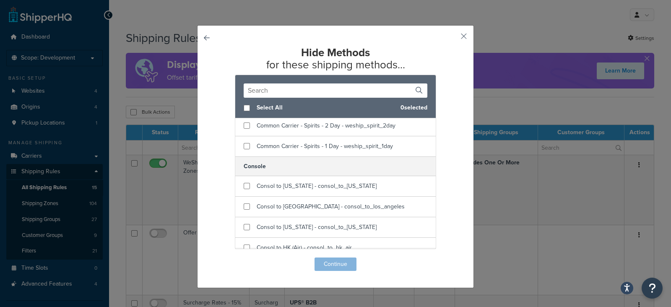
scroll to position [157, 0]
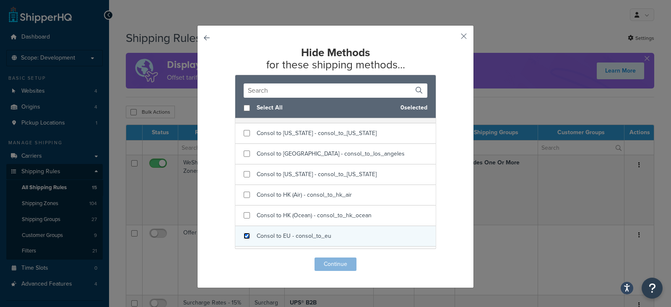
click at [244, 234] on input "checkbox" at bounding box center [247, 236] width 6 height 6
checkbox input "true"
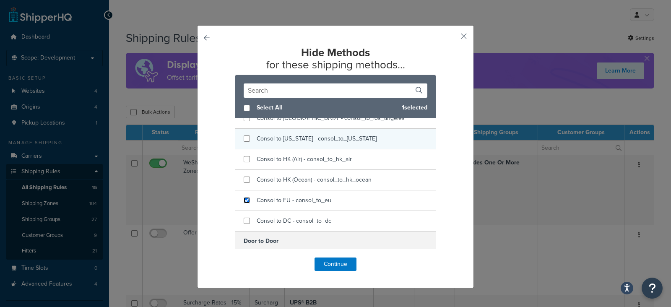
scroll to position [209, 0]
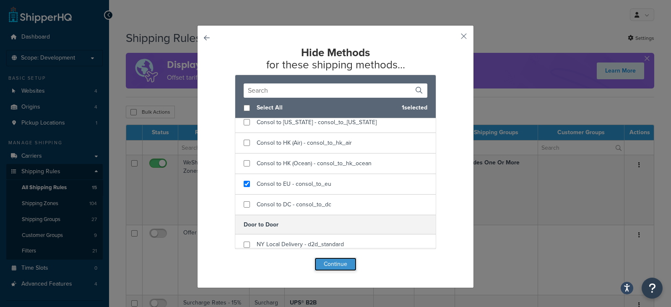
click at [325, 265] on button "Continue" at bounding box center [335, 263] width 42 height 13
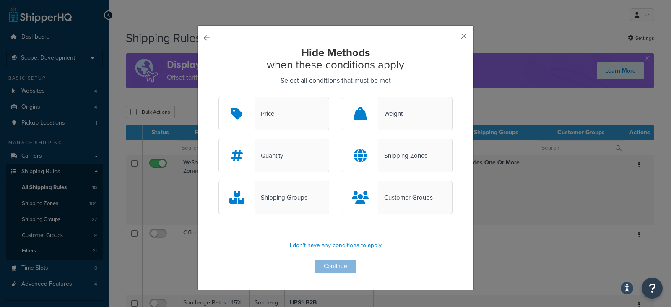
click at [402, 158] on div "Shipping Zones" at bounding box center [402, 156] width 49 height 12
click at [0, 0] on input "Shipping Zones" at bounding box center [0, 0] width 0 height 0
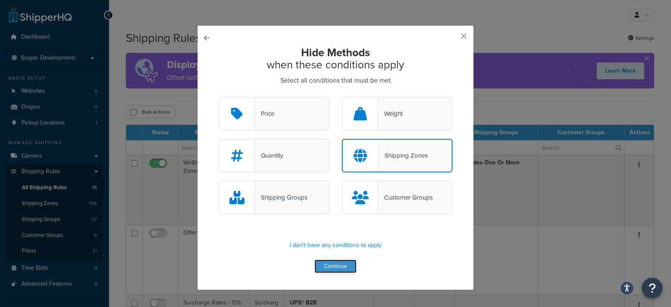
click at [332, 266] on button "Continue" at bounding box center [335, 266] width 42 height 13
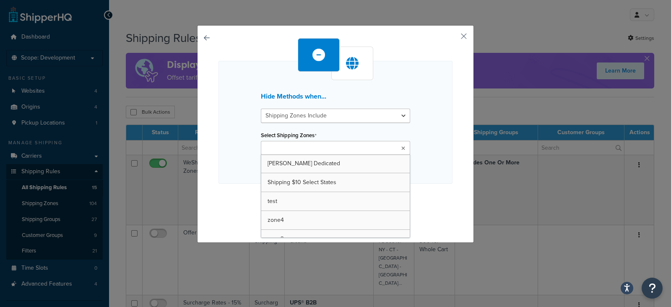
click at [401, 147] on icon at bounding box center [403, 148] width 4 height 5
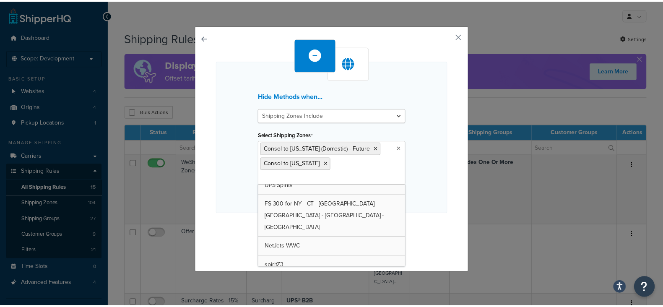
scroll to position [366, 0]
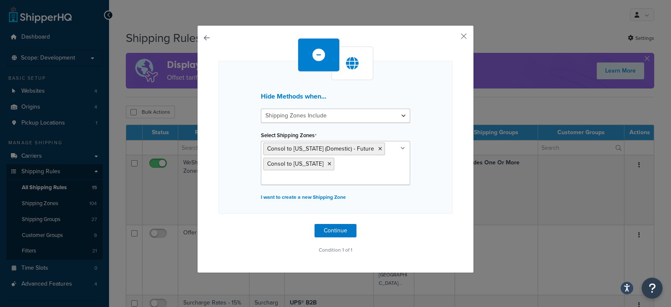
click at [205, 113] on div "Hide Methods when... Shipping Zones Include Shipping Zones Do Not Include Selec…" at bounding box center [335, 149] width 277 height 248
click at [452, 38] on button "button" at bounding box center [451, 39] width 2 height 2
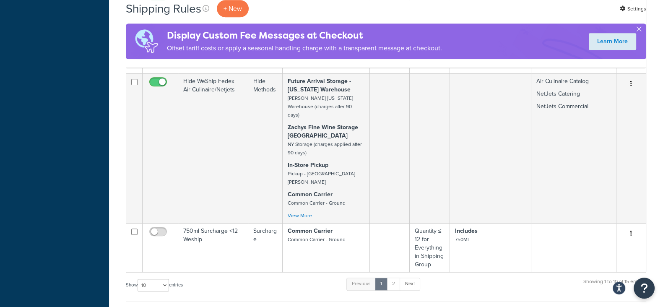
scroll to position [629, 0]
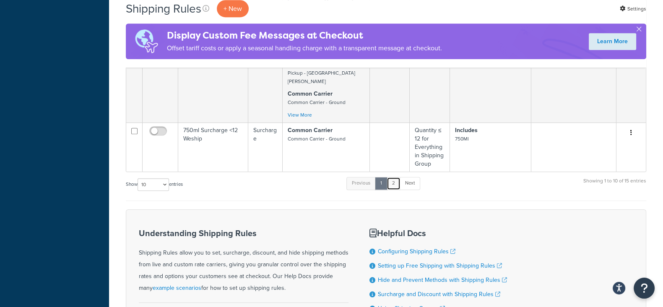
click at [394, 177] on link "2" at bounding box center [394, 183] width 14 height 13
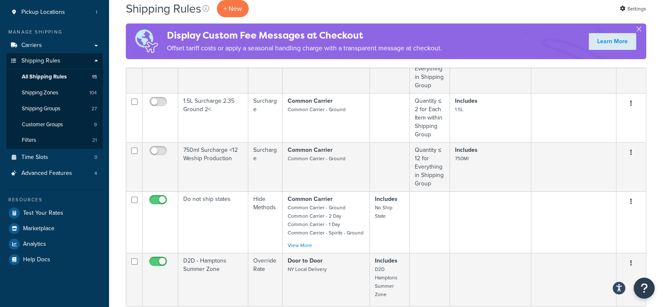
scroll to position [157, 0]
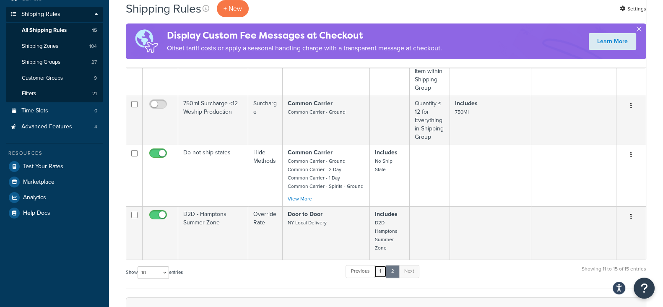
click at [381, 270] on link "1" at bounding box center [380, 271] width 13 height 13
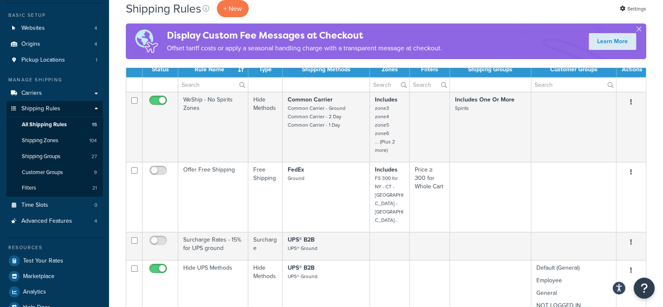
scroll to position [0, 0]
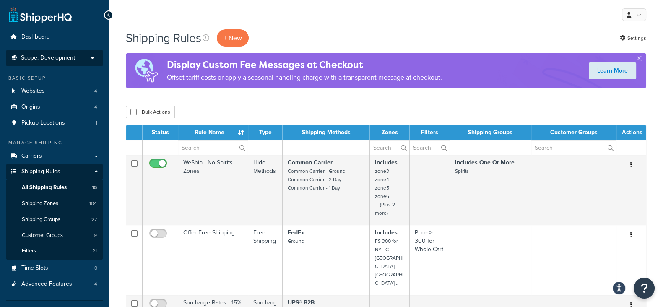
click at [88, 62] on li "Scope: Development Live Integration Test" at bounding box center [54, 58] width 96 height 16
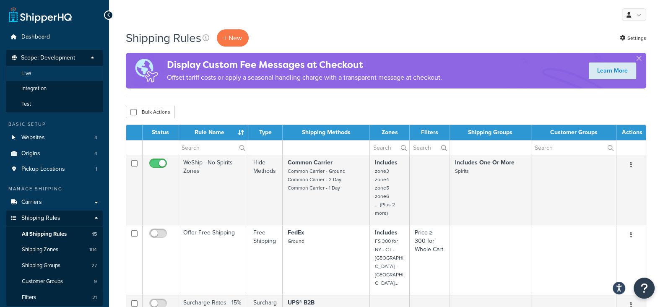
click at [44, 74] on li "Live" at bounding box center [54, 74] width 97 height 16
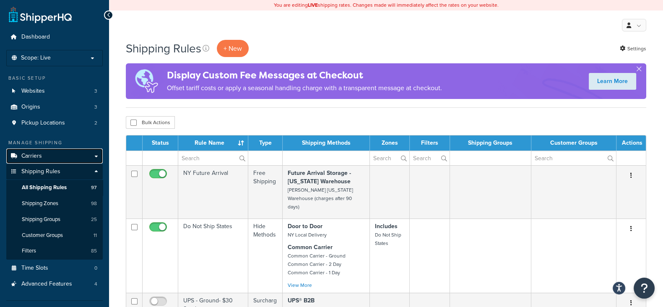
click at [29, 154] on span "Carriers" at bounding box center [31, 156] width 21 height 7
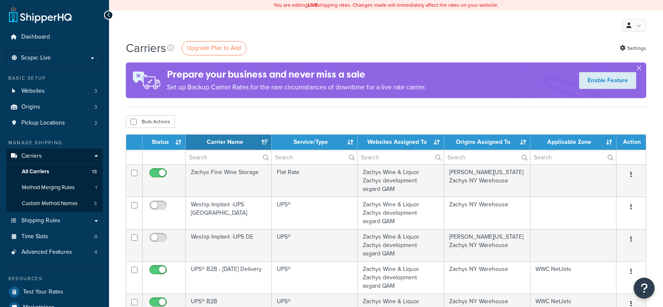
select select "15"
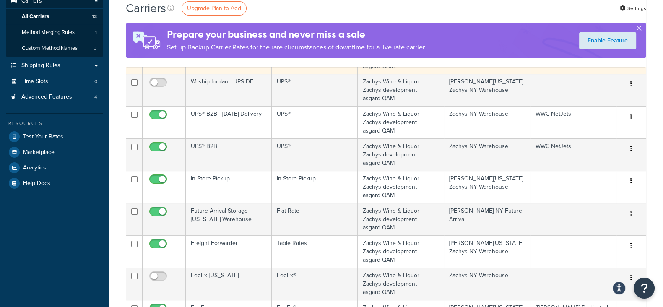
scroll to position [157, 0]
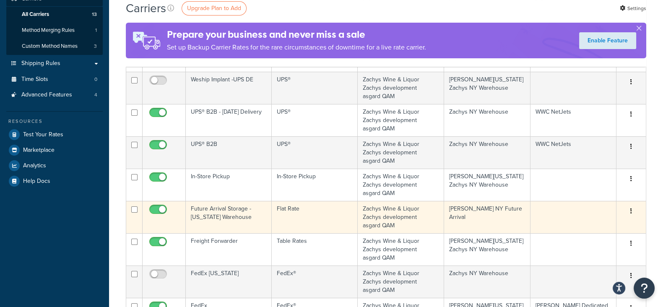
click at [630, 208] on icon "button" at bounding box center [631, 211] width 2 height 6
click at [606, 223] on link "Edit" at bounding box center [597, 227] width 66 height 17
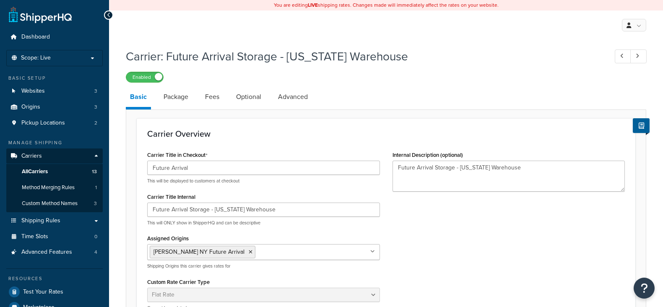
select select "flat"
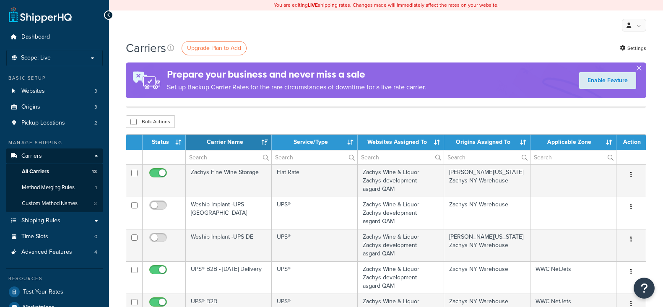
select select "15"
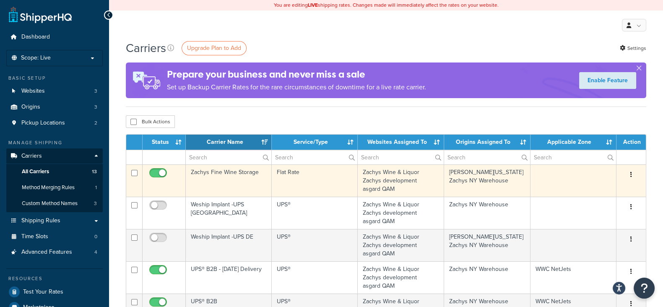
click at [631, 175] on icon "button" at bounding box center [631, 174] width 2 height 6
click at [598, 189] on link "Edit" at bounding box center [597, 191] width 66 height 17
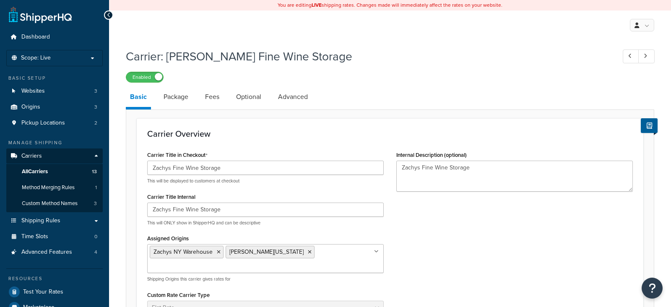
select select "flat"
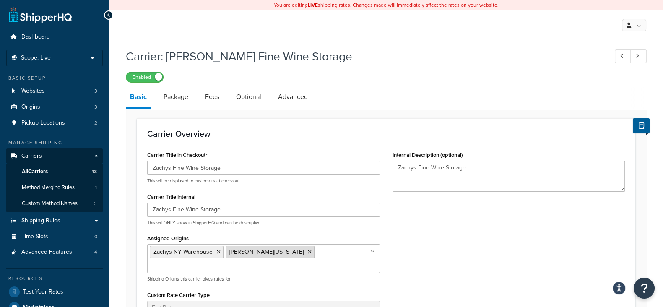
click at [308, 251] on icon at bounding box center [310, 251] width 4 height 5
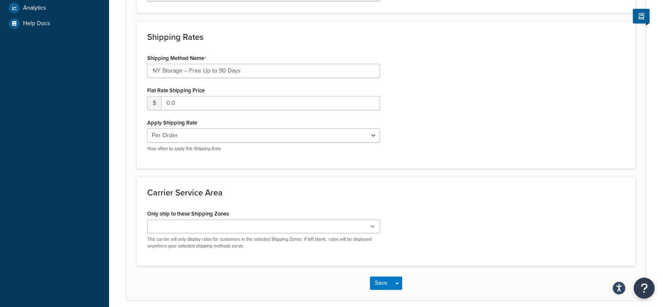
scroll to position [351, 0]
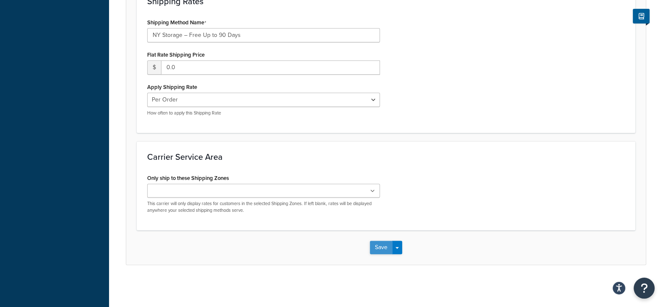
click at [379, 249] on button "Save" at bounding box center [381, 247] width 23 height 13
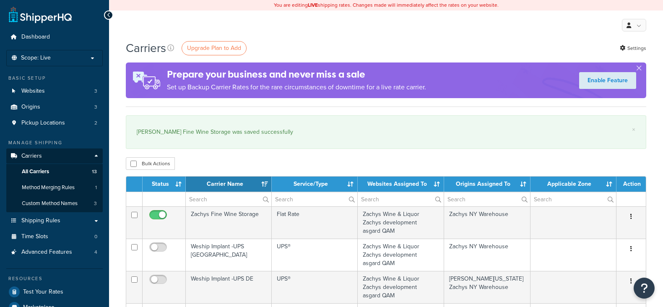
select select "15"
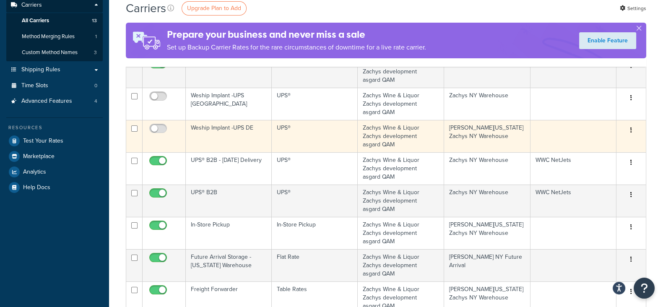
scroll to position [157, 0]
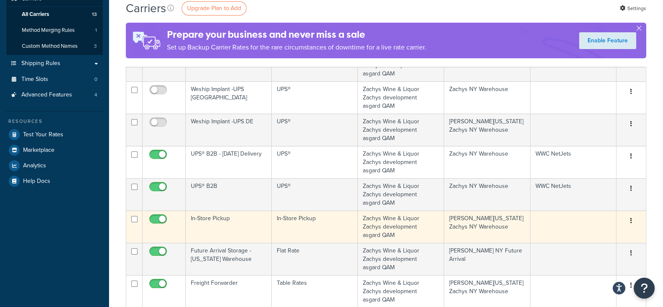
click at [627, 216] on button "button" at bounding box center [631, 220] width 12 height 13
click at [585, 236] on link "Edit" at bounding box center [597, 237] width 66 height 17
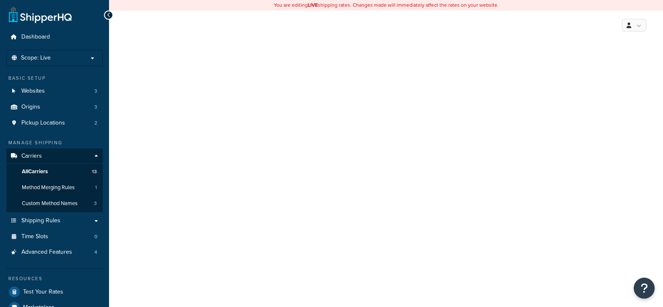
select select "pickup"
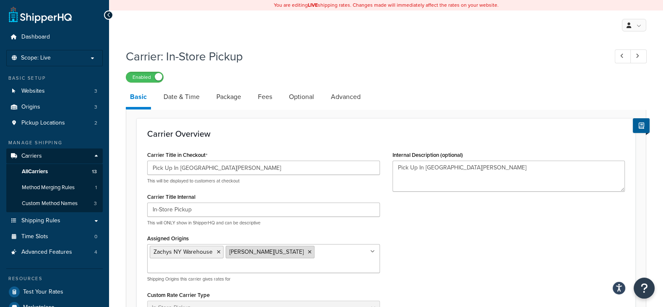
click at [308, 250] on icon at bounding box center [310, 251] width 4 height 5
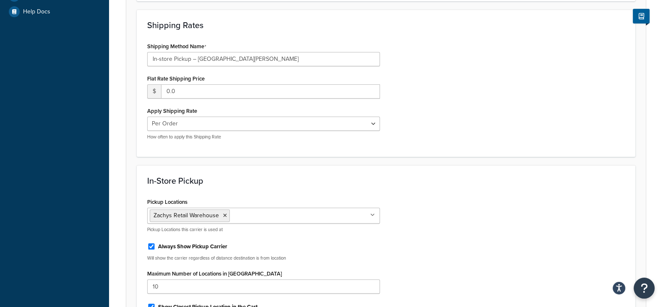
scroll to position [532, 0]
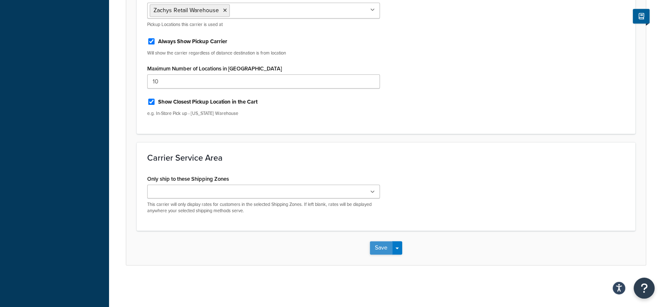
click at [377, 246] on button "Save" at bounding box center [381, 247] width 23 height 13
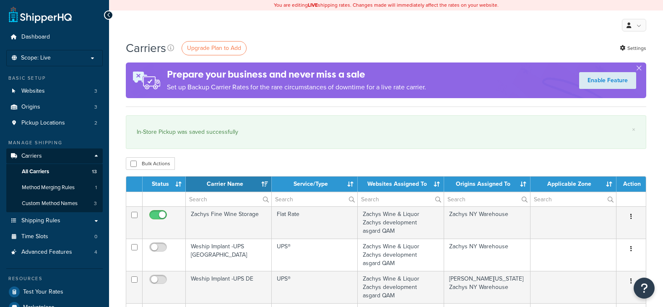
select select "15"
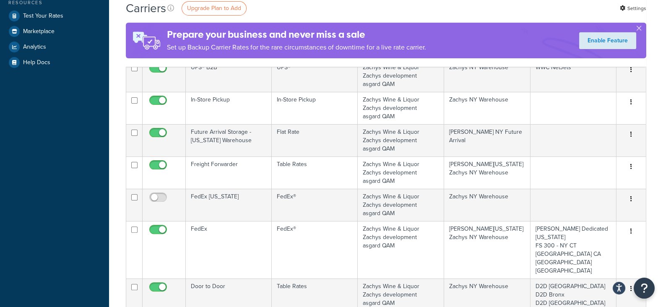
scroll to position [314, 0]
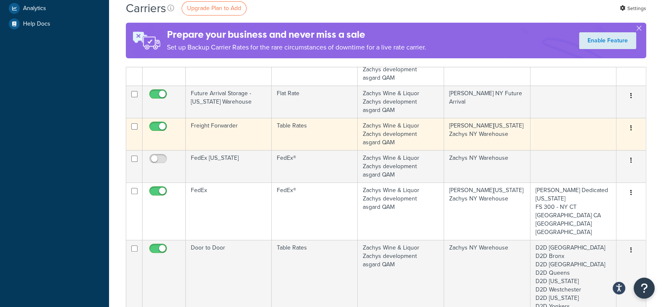
click at [631, 127] on icon "button" at bounding box center [631, 128] width 2 height 6
click at [589, 141] on link "Edit" at bounding box center [597, 144] width 66 height 17
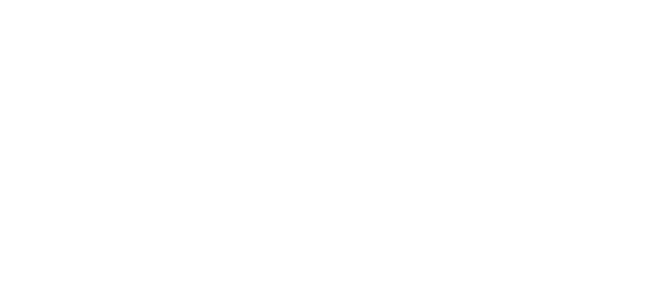
select select "25"
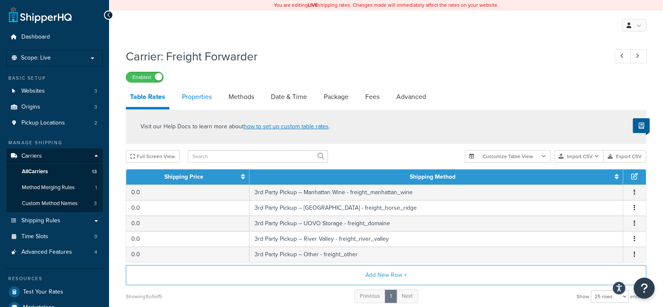
click at [199, 95] on link "Properties" at bounding box center [197, 97] width 38 height 20
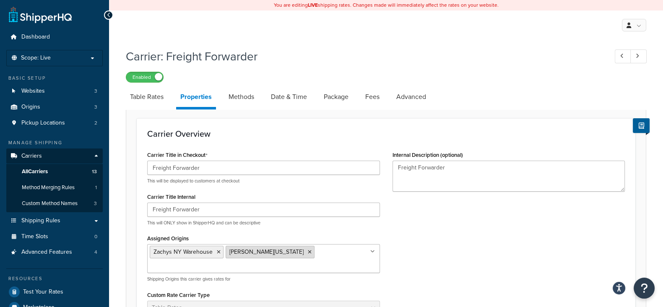
click at [308, 251] on icon at bounding box center [310, 251] width 4 height 5
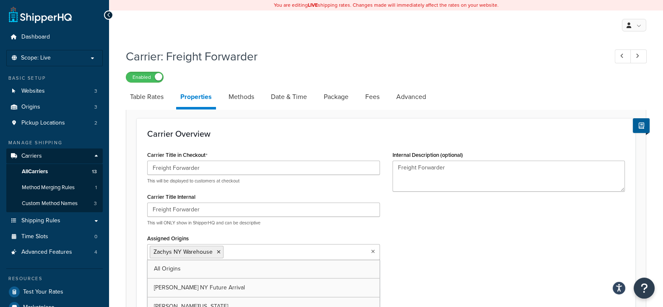
scroll to position [273, 0]
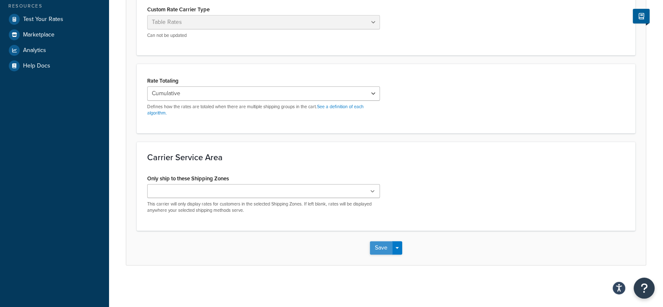
click at [376, 248] on button "Save" at bounding box center [381, 247] width 23 height 13
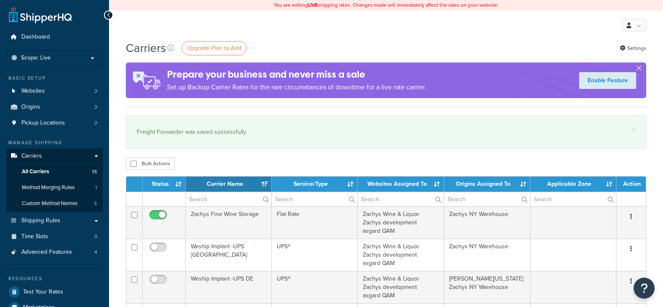
select select "15"
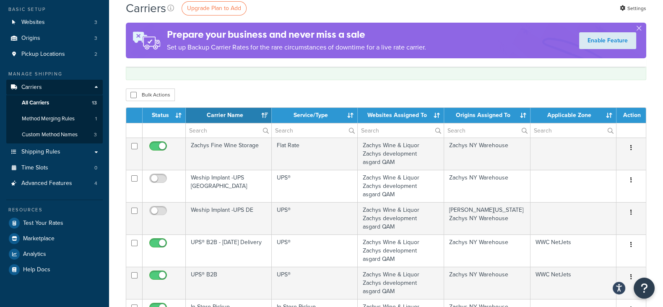
scroll to position [52, 0]
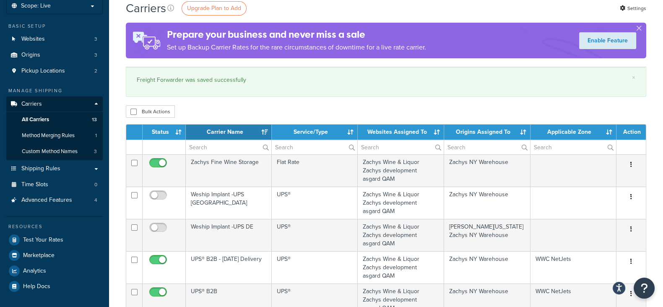
click at [278, 108] on div "Bulk Actions Duplicate Delete" at bounding box center [386, 111] width 520 height 13
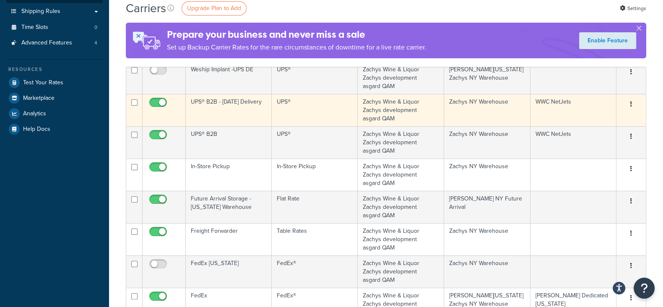
scroll to position [314, 0]
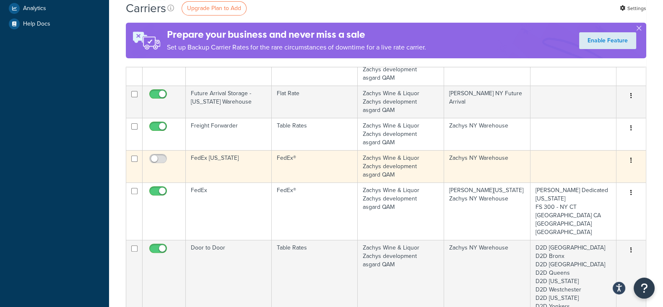
click at [633, 158] on button "button" at bounding box center [631, 160] width 12 height 13
click at [587, 176] on link "Edit" at bounding box center [597, 176] width 66 height 17
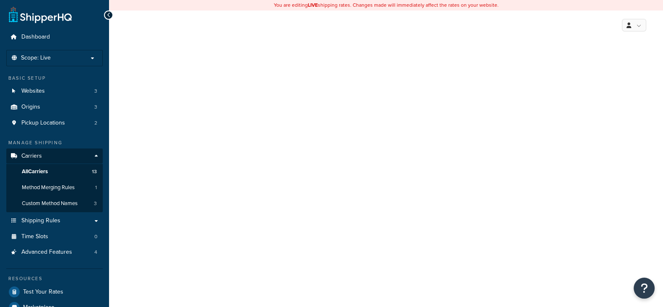
select select "fedEx"
select select "REGULAR_PICKUP"
select select "YOUR_PACKAGING"
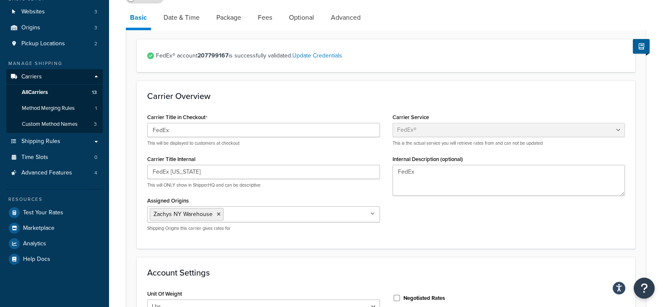
scroll to position [104, 0]
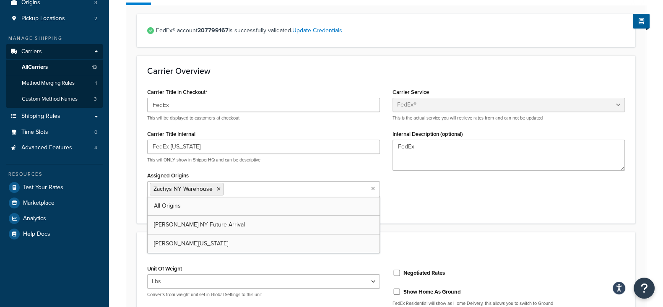
click at [267, 191] on input "Assigned Origins" at bounding box center [263, 188] width 74 height 9
click at [436, 204] on div "Carrier Title in Checkout FedEx This will be displayed to customers at checkout…" at bounding box center [386, 149] width 490 height 127
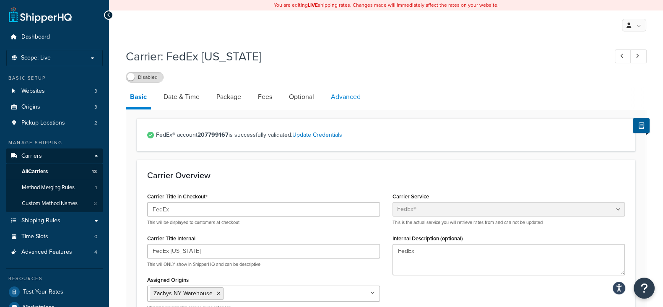
click at [350, 91] on link "Advanced" at bounding box center [346, 97] width 38 height 20
select select "false"
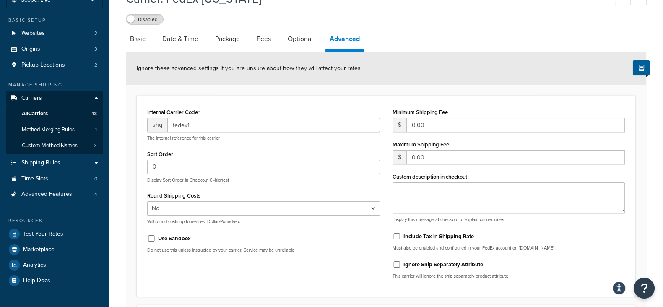
scroll to position [36, 0]
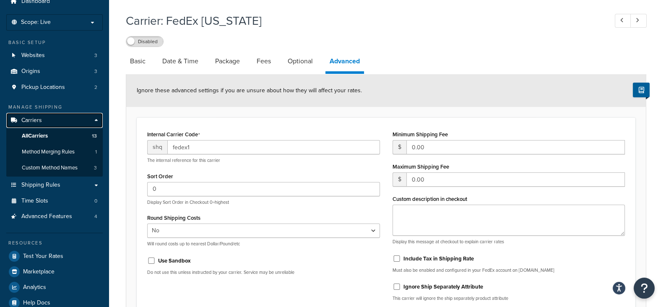
click at [38, 117] on span "Carriers" at bounding box center [31, 120] width 21 height 7
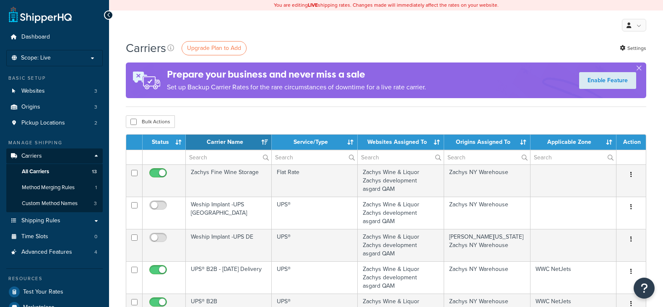
select select "15"
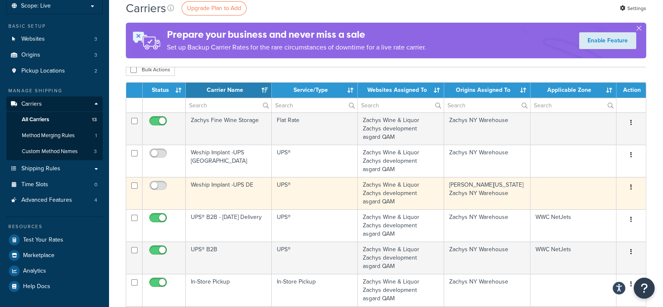
scroll to position [262, 0]
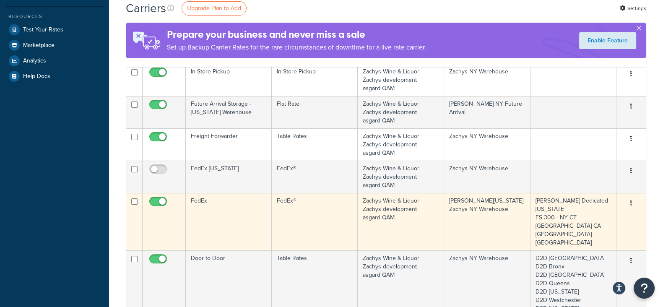
click at [629, 203] on button "button" at bounding box center [631, 203] width 12 height 13
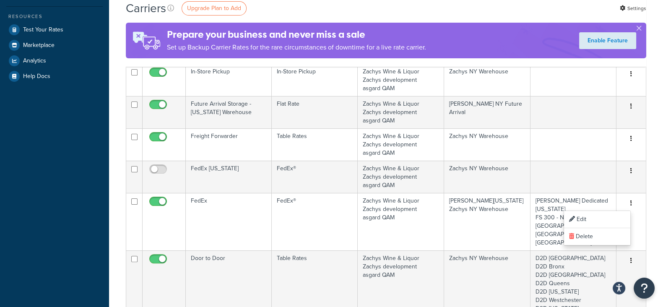
click at [52, 226] on div "Dashboard Scope: Live Development Integration Test Basic Setup Websites 3 Origi…" at bounding box center [54, 263] width 109 height 1051
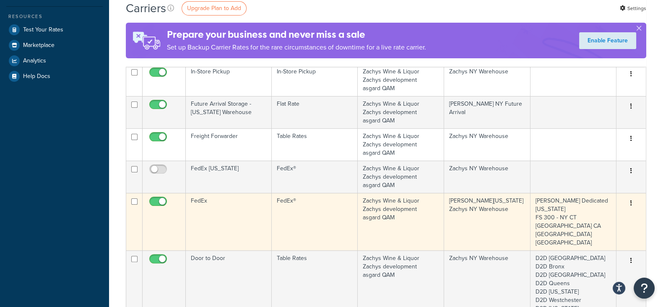
click at [631, 202] on icon "button" at bounding box center [631, 203] width 2 height 6
click at [589, 221] on link "Edit" at bounding box center [597, 219] width 66 height 17
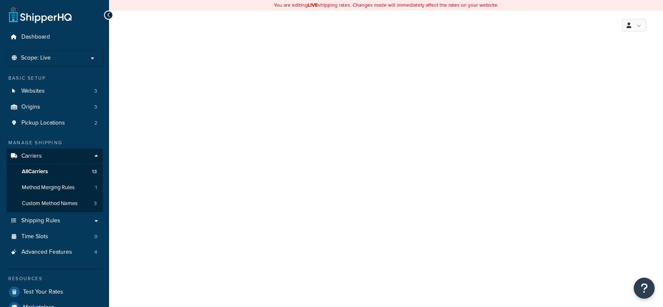
select select "fedEx"
select select "REGULAR_PICKUP"
select select "YOUR_PACKAGING"
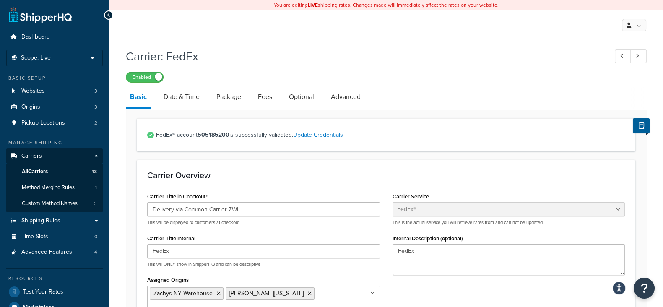
scroll to position [52, 0]
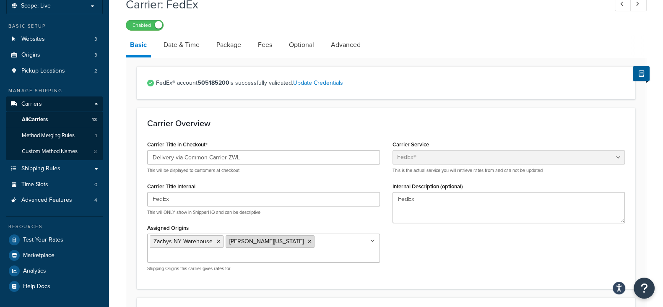
click at [308, 240] on icon at bounding box center [310, 241] width 4 height 5
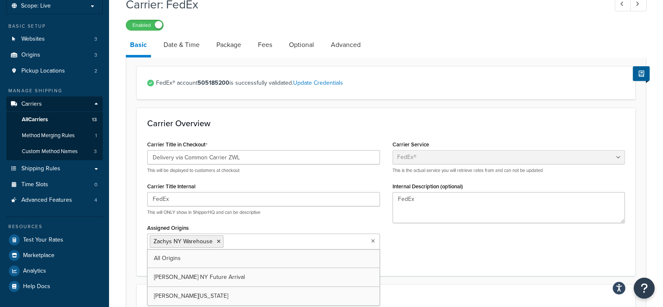
click at [433, 239] on div "Carrier Title in Checkout Delivery via Common Carrier ZWL This will be displaye…" at bounding box center [386, 201] width 490 height 127
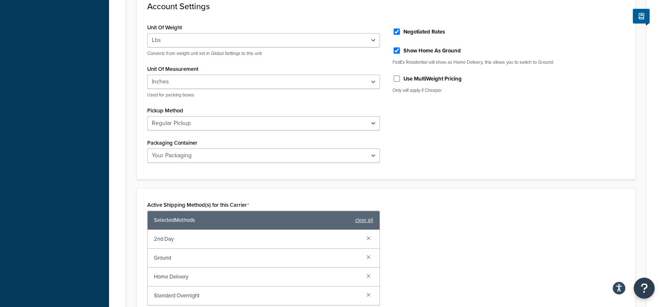
scroll to position [566, 0]
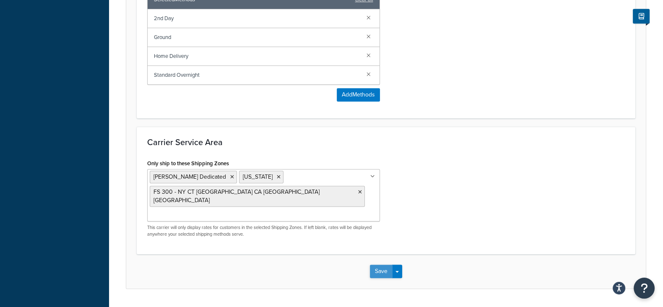
click at [377, 265] on button "Save" at bounding box center [381, 271] width 23 height 13
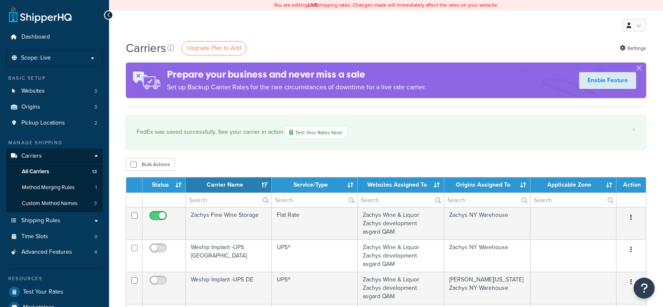
select select "15"
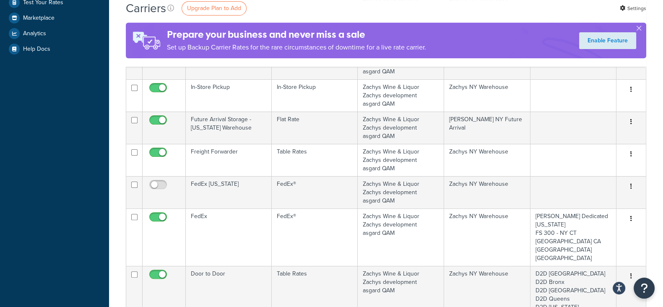
scroll to position [314, 0]
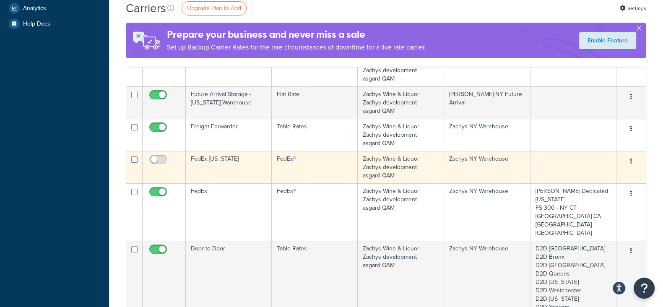
click at [630, 158] on icon "button" at bounding box center [631, 161] width 2 height 6
click at [588, 175] on link "Edit" at bounding box center [597, 177] width 66 height 17
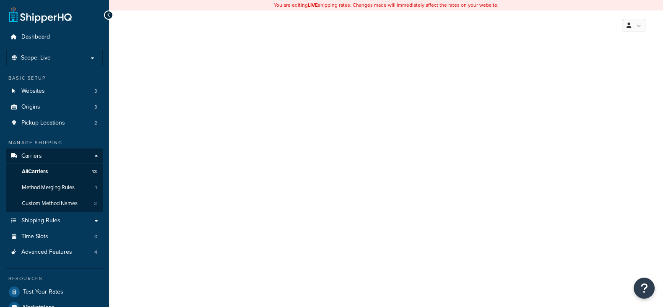
select select "fedEx"
select select "REGULAR_PICKUP"
select select "YOUR_PACKAGING"
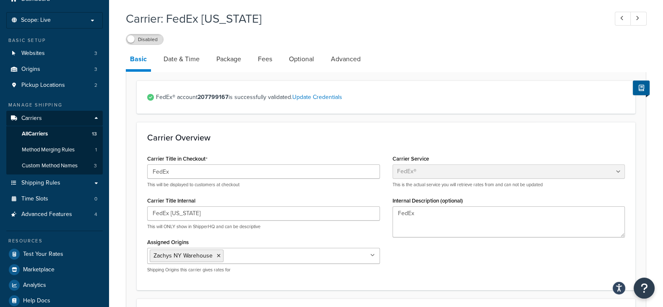
scroll to position [104, 0]
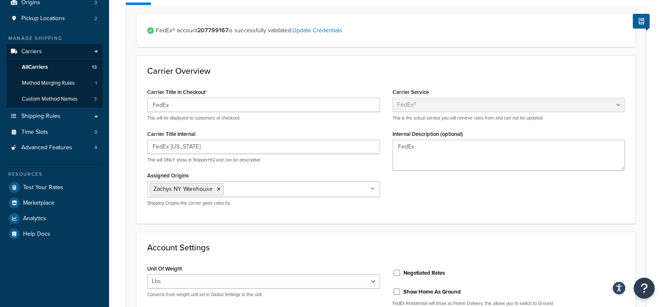
click at [279, 193] on input "Assigned Origins" at bounding box center [263, 188] width 74 height 9
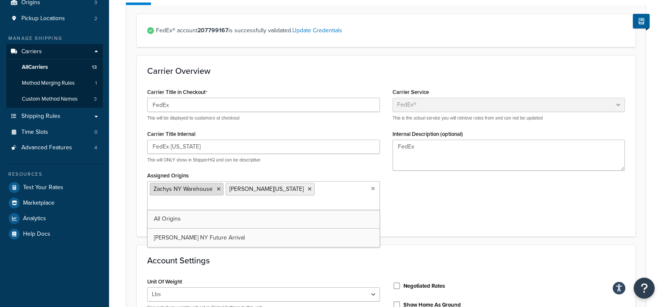
click at [217, 192] on li "Zachys NY Warehouse" at bounding box center [187, 189] width 74 height 13
click at [217, 187] on icon at bounding box center [219, 189] width 4 height 5
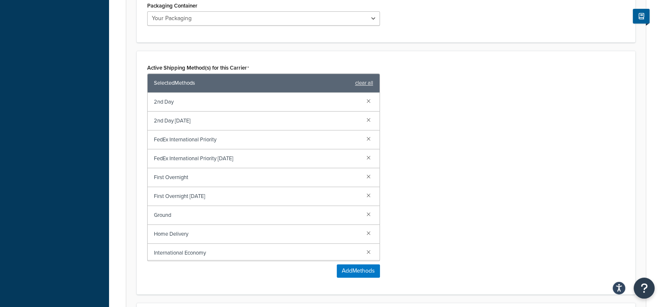
scroll to position [644, 0]
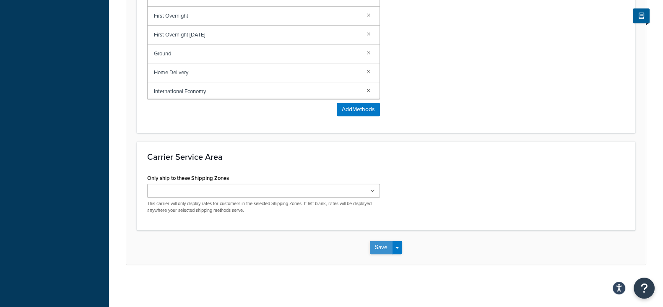
click at [378, 247] on button "Save" at bounding box center [381, 247] width 23 height 13
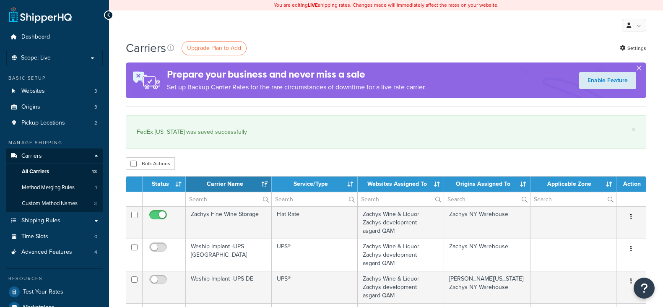
select select "15"
click at [90, 61] on p "Scope: Live" at bounding box center [54, 58] width 89 height 7
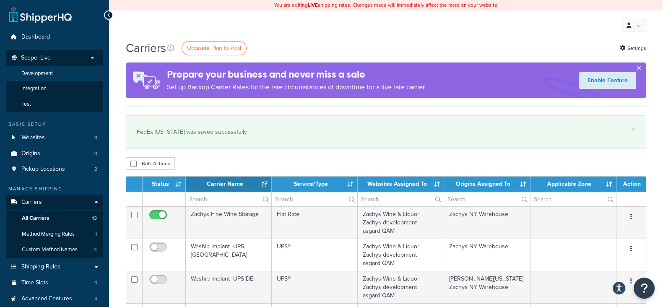
click at [67, 74] on li "Development" at bounding box center [54, 74] width 97 height 16
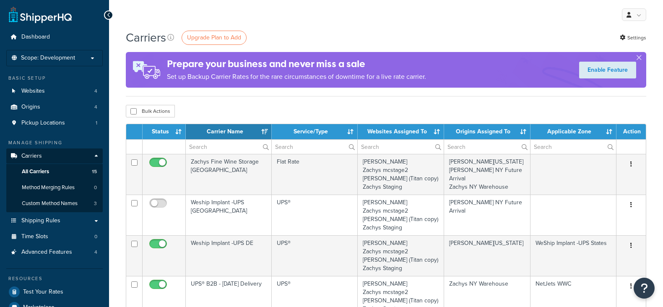
select select "15"
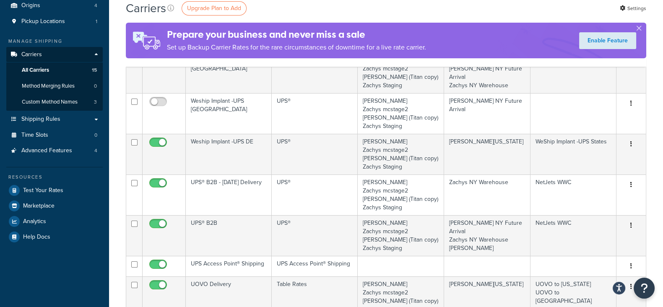
scroll to position [52, 0]
